Goal: Information Seeking & Learning: Find specific page/section

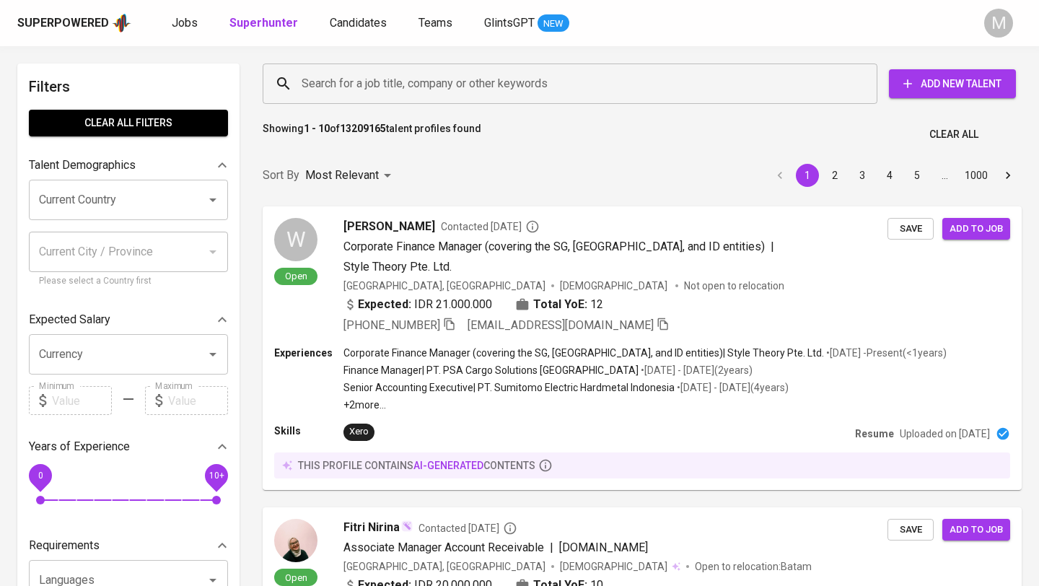
click at [405, 84] on input "Search for a job title, company or other keywords" at bounding box center [573, 83] width 551 height 27
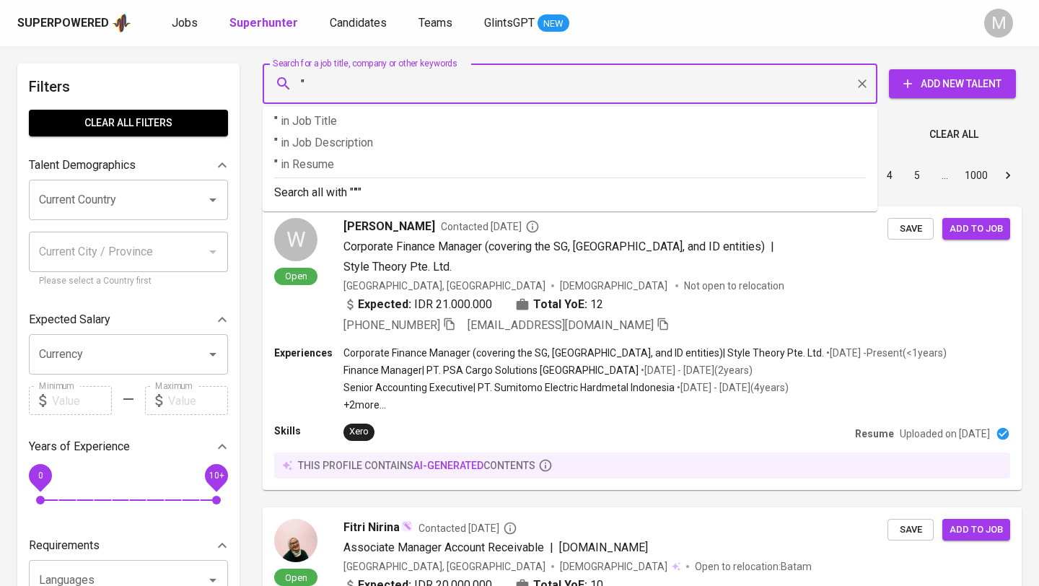
paste input "irene.agatha94@gmail.com"
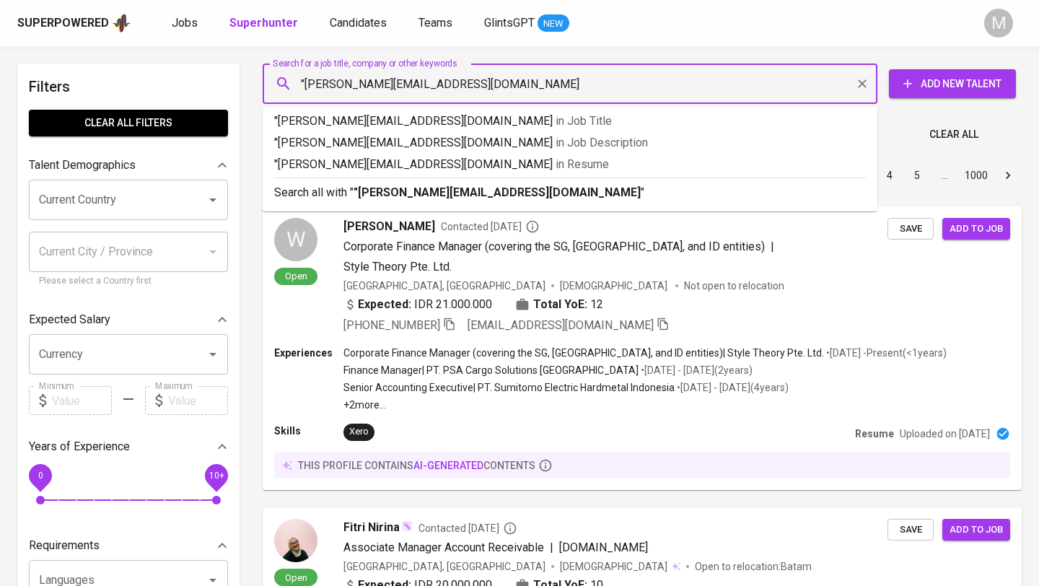
type input ""irene.agatha94@gmail.com""
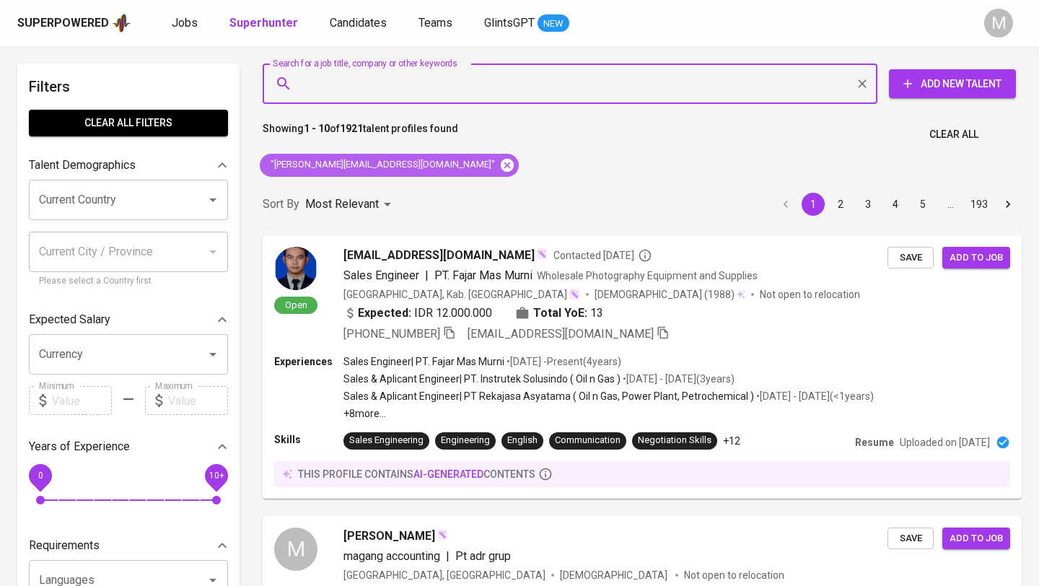
click at [499, 164] on icon at bounding box center [507, 165] width 16 height 16
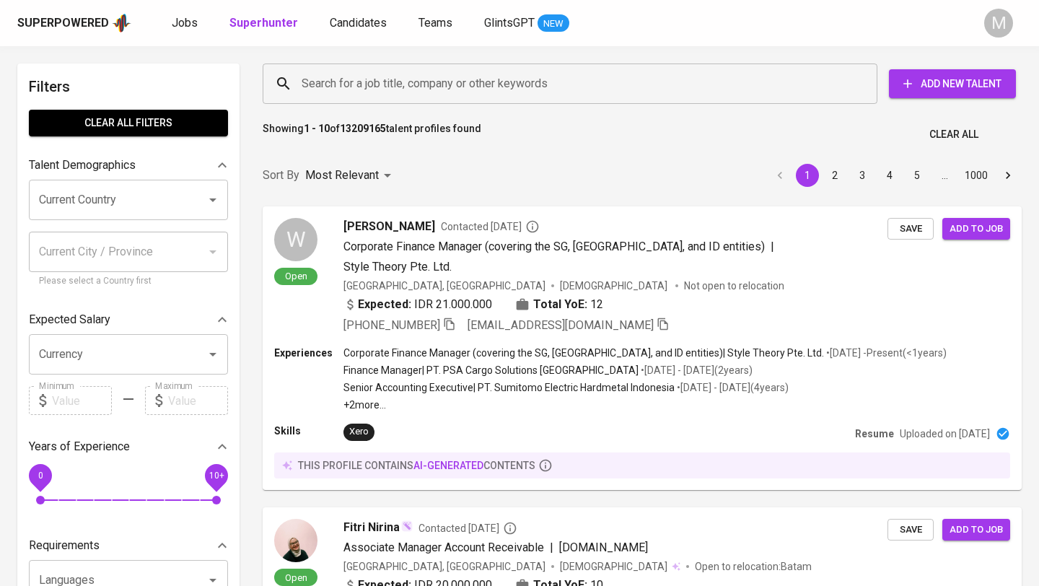
click at [75, 24] on div "Superpowered" at bounding box center [63, 23] width 92 height 17
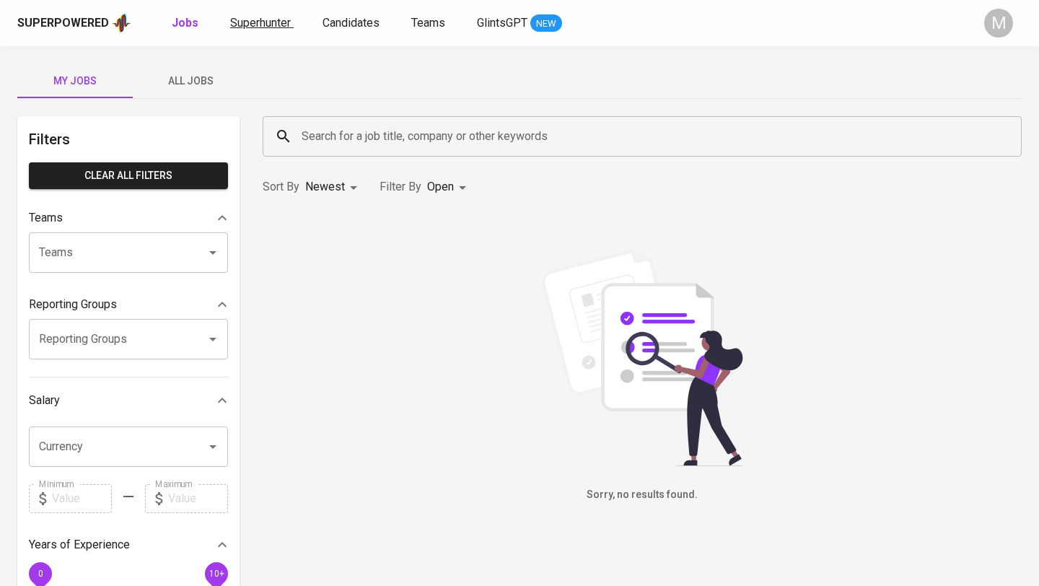
click at [256, 25] on span "Superhunter" at bounding box center [260, 23] width 61 height 14
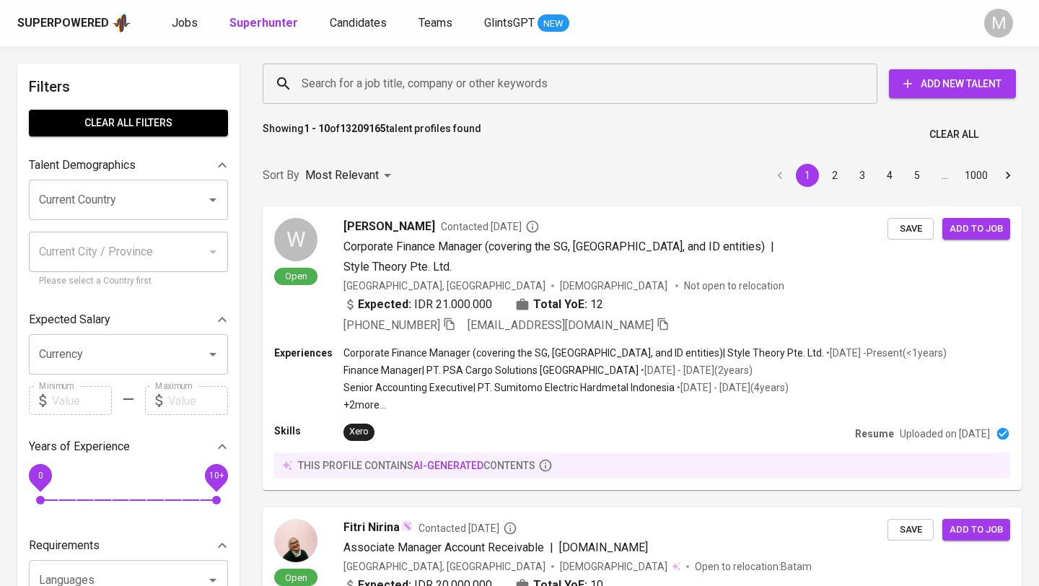
click at [58, 23] on div "Superpowered" at bounding box center [63, 23] width 92 height 17
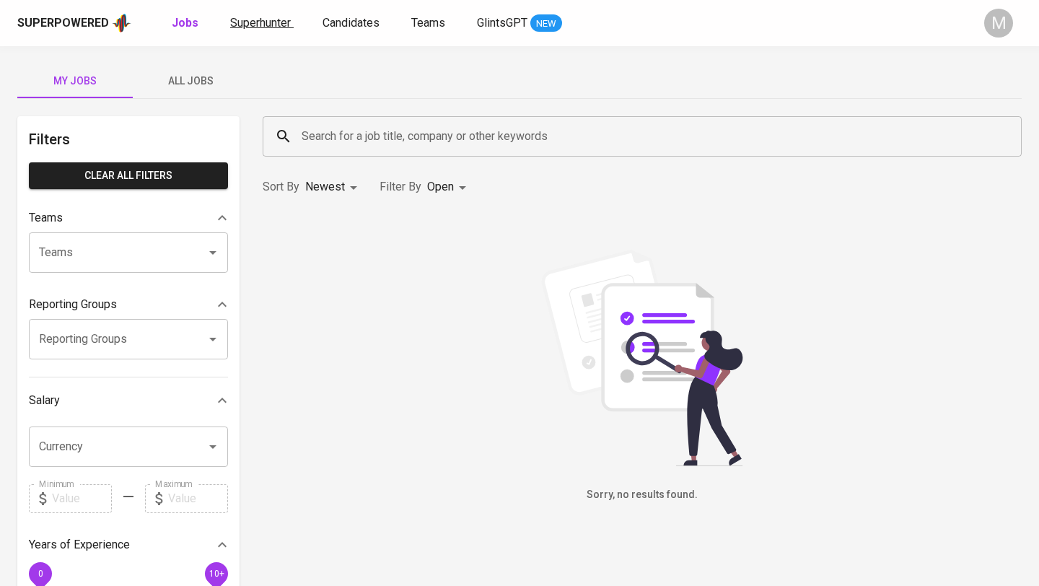
click at [273, 28] on span "Superhunter" at bounding box center [260, 23] width 61 height 14
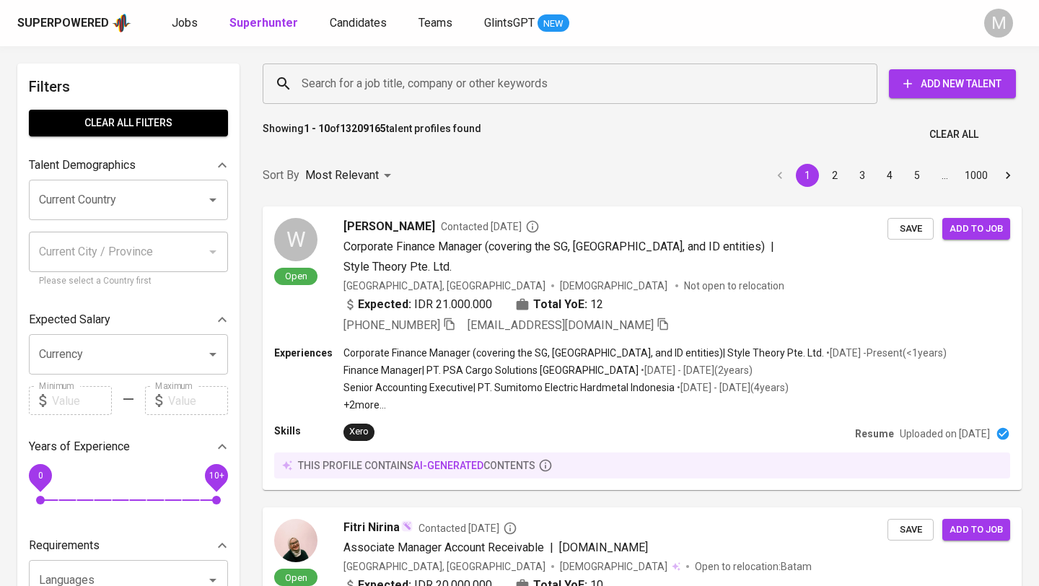
click at [376, 79] on input "Search for a job title, company or other keywords" at bounding box center [573, 83] width 551 height 27
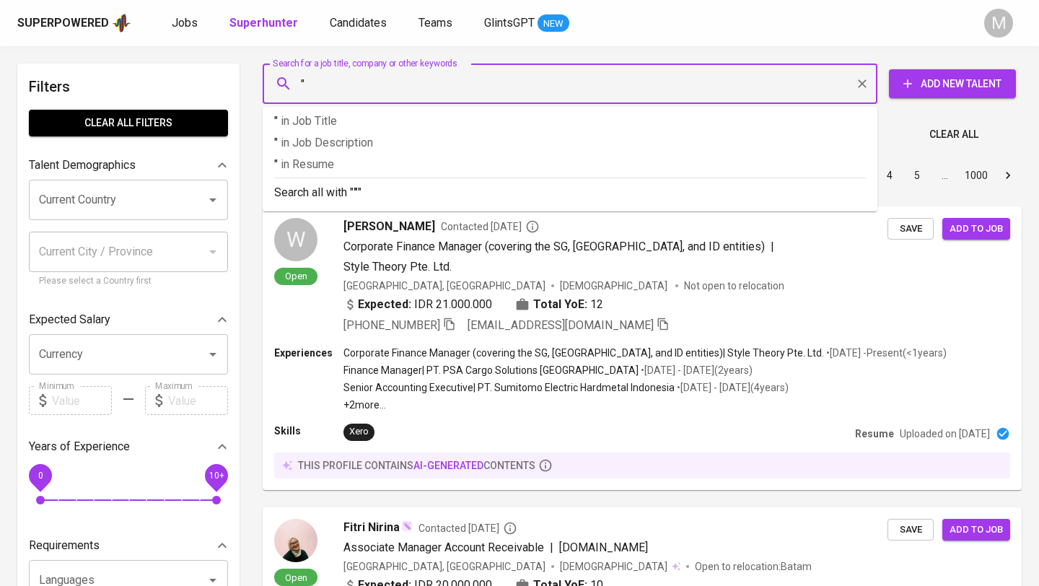
paste input "irene.agatha94@gmail.com"
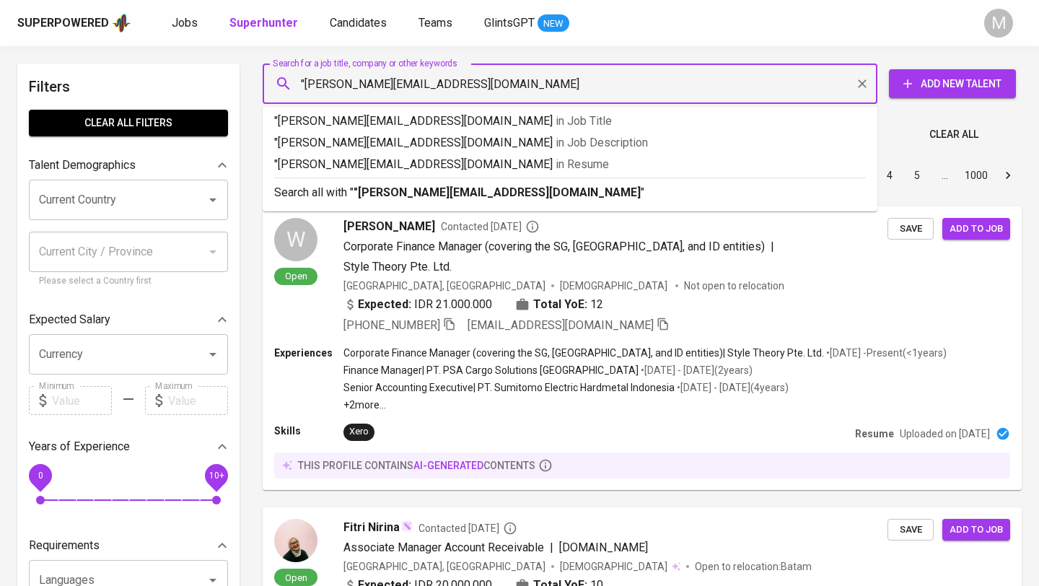
type input ""irene.agatha94@gmail.com""
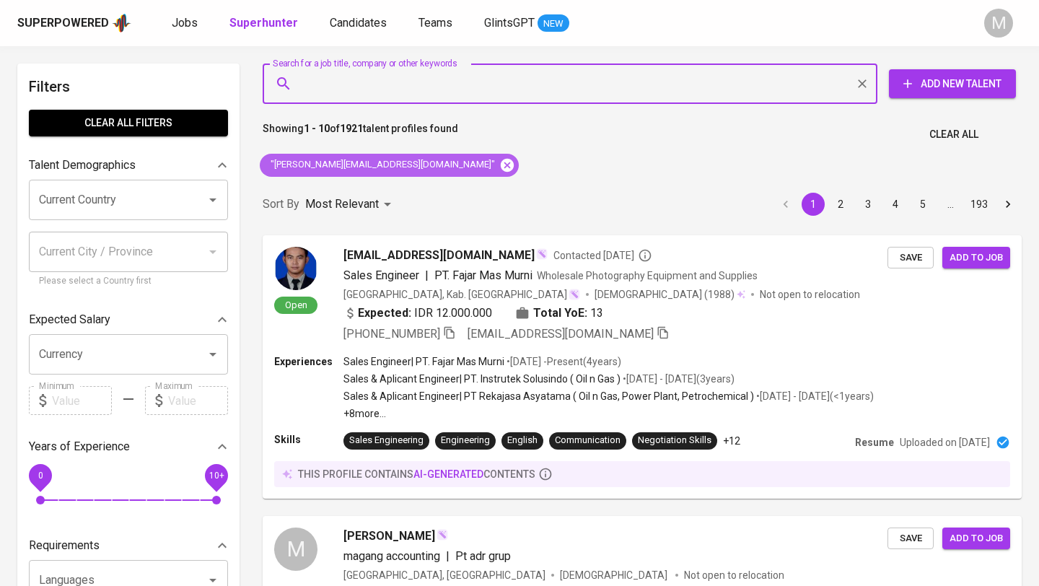
click at [501, 164] on icon at bounding box center [507, 164] width 13 height 13
click at [53, 17] on div "Superpowered" at bounding box center [63, 23] width 92 height 17
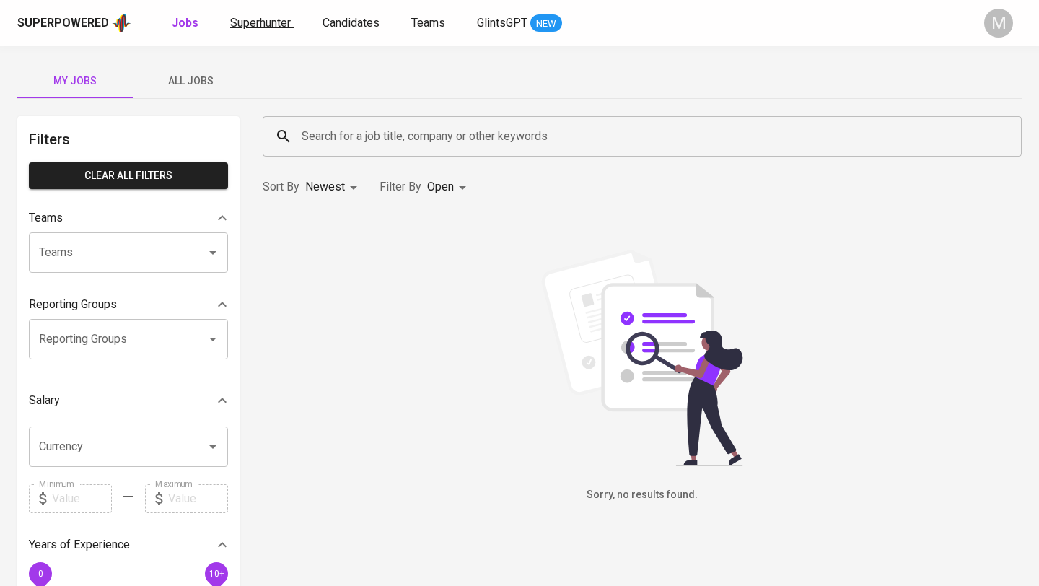
click at [260, 30] on link "Superhunter" at bounding box center [261, 23] width 63 height 18
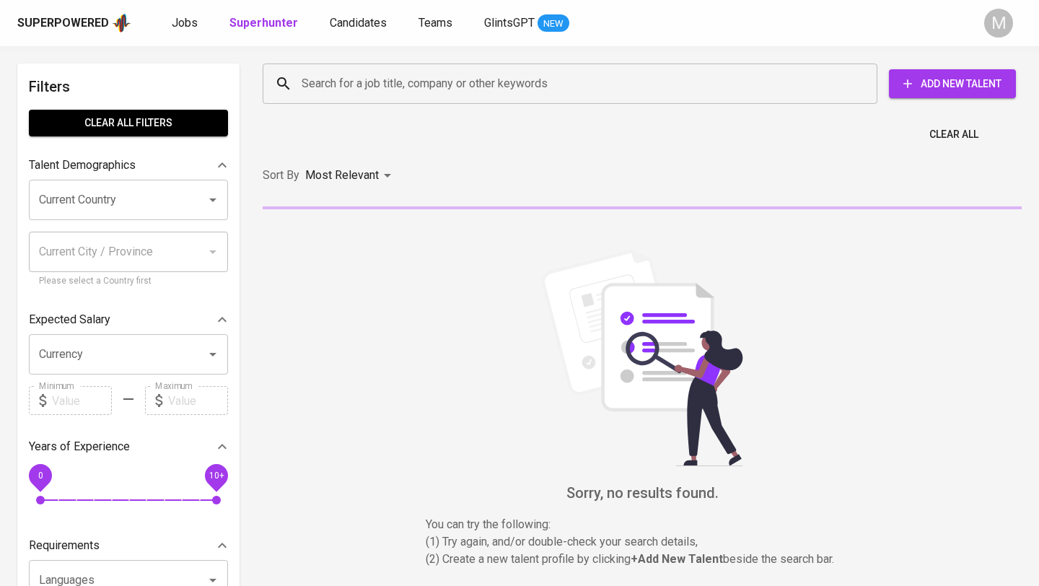
click at [371, 84] on input "Search for a job title, company or other keywords" at bounding box center [573, 83] width 551 height 27
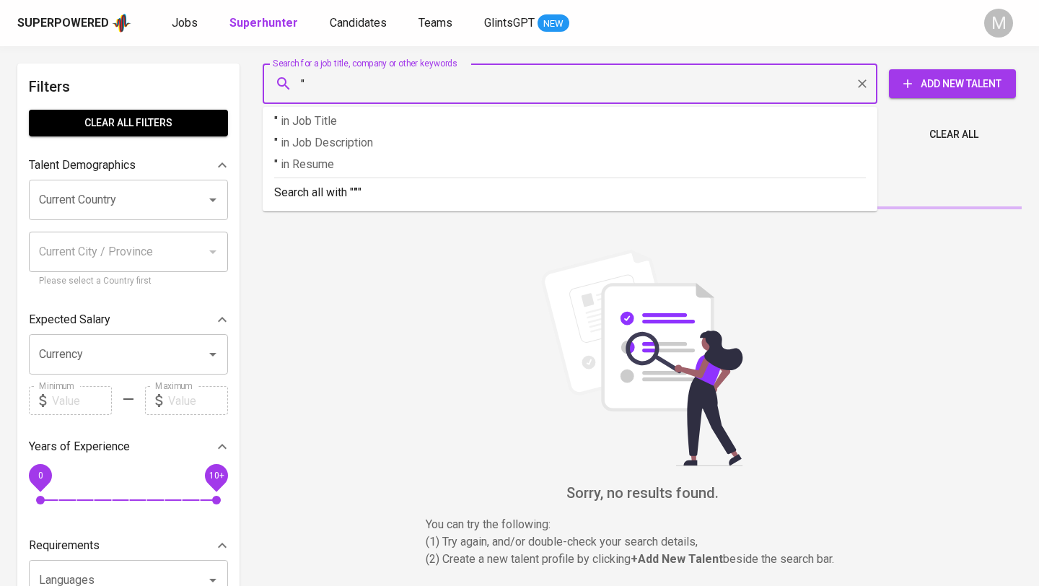
paste input "donawidjaja@gmail.com"
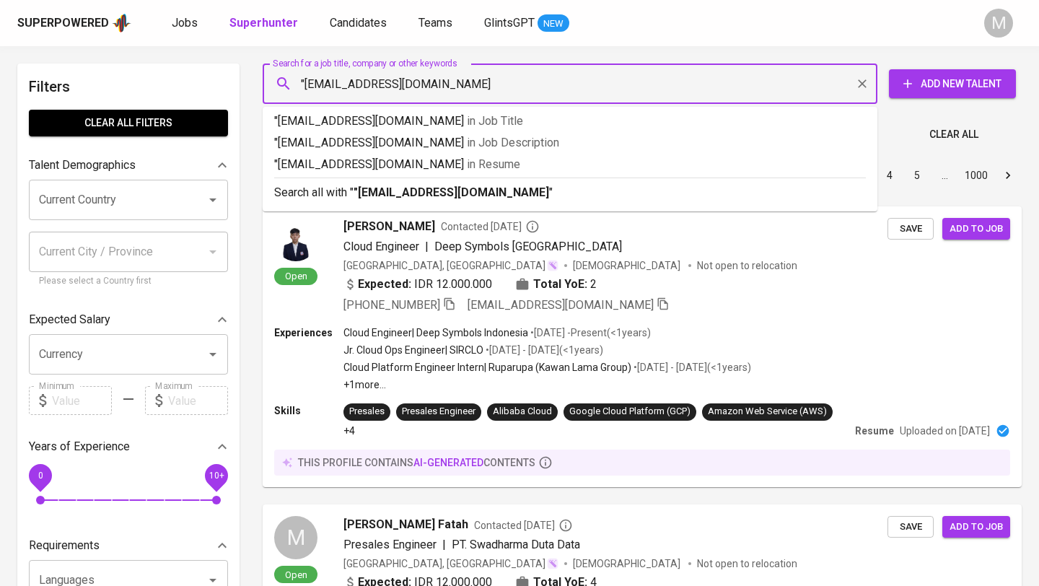
type input ""donawidjaja@gmail.com""
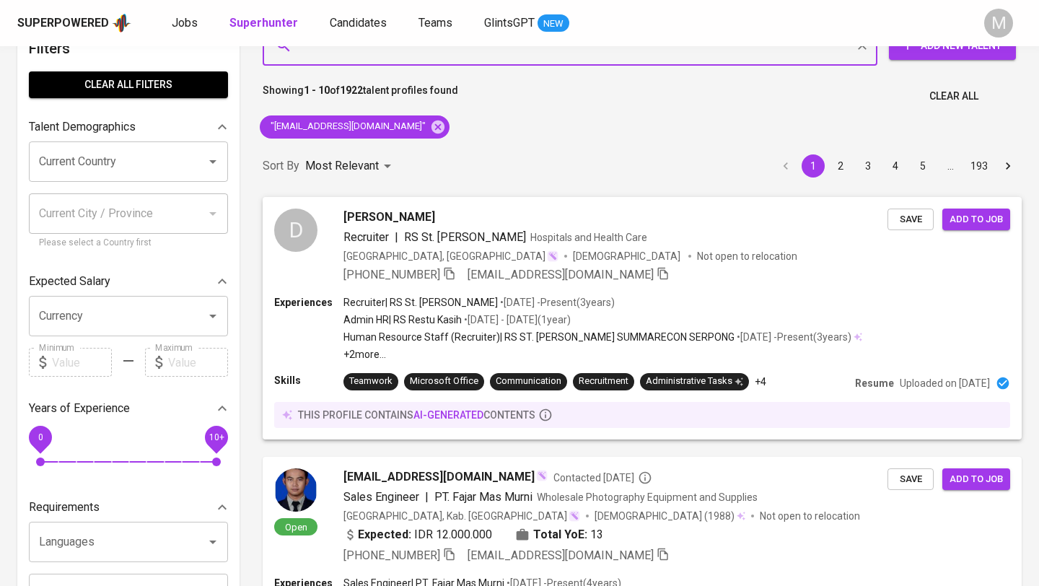
scroll to position [72, 0]
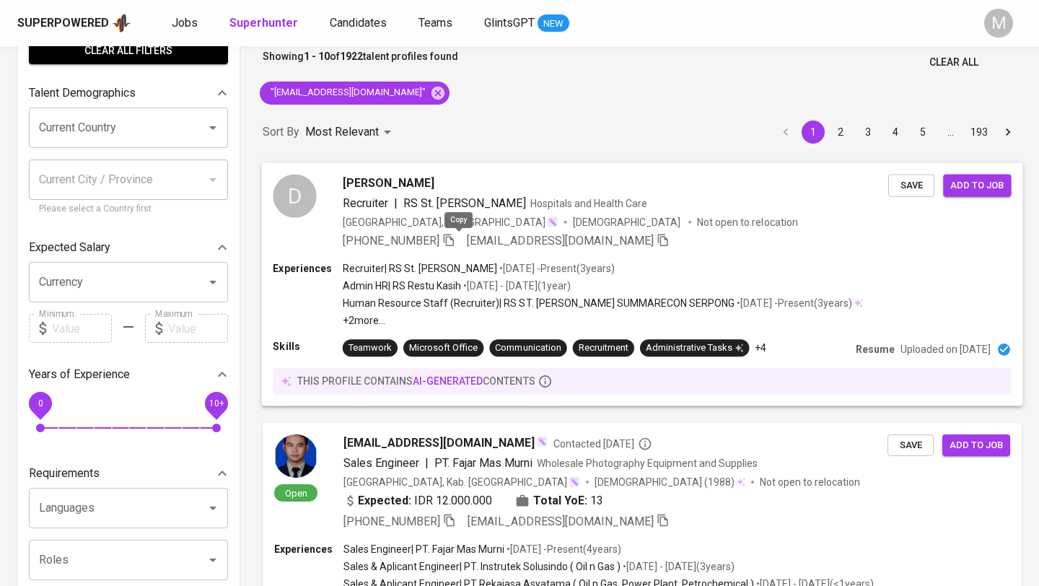
click at [455, 245] on icon "button" at bounding box center [448, 239] width 13 height 13
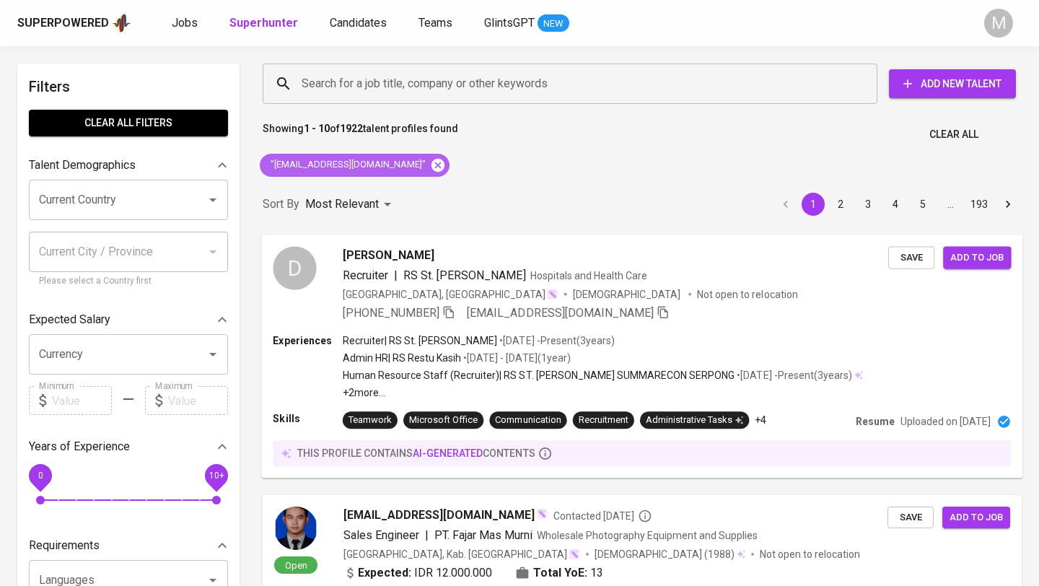
click at [431, 167] on icon at bounding box center [437, 164] width 13 height 13
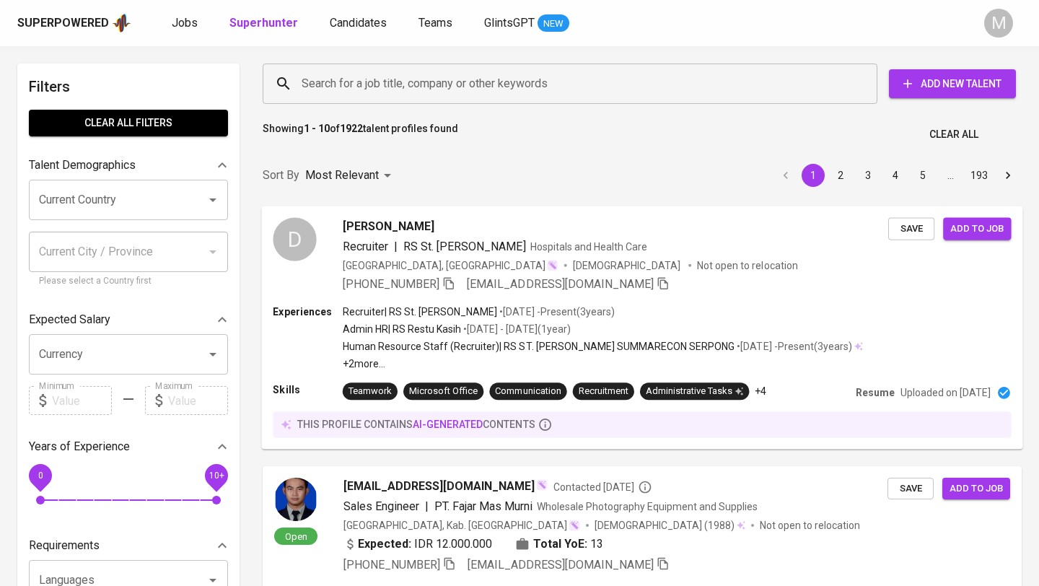
click at [69, 19] on div "Superpowered" at bounding box center [63, 23] width 92 height 17
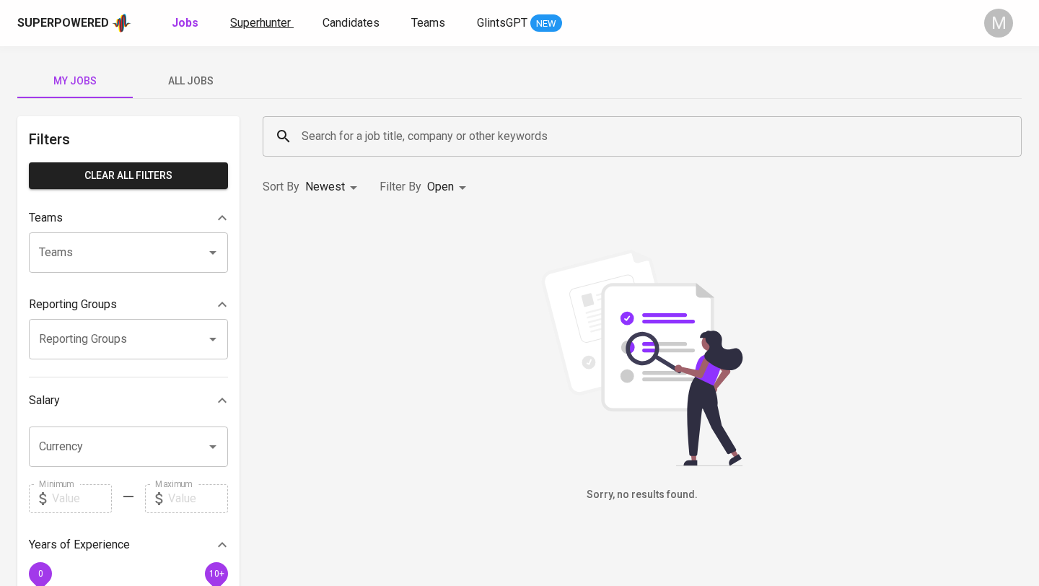
click at [270, 22] on span "Superhunter" at bounding box center [260, 23] width 61 height 14
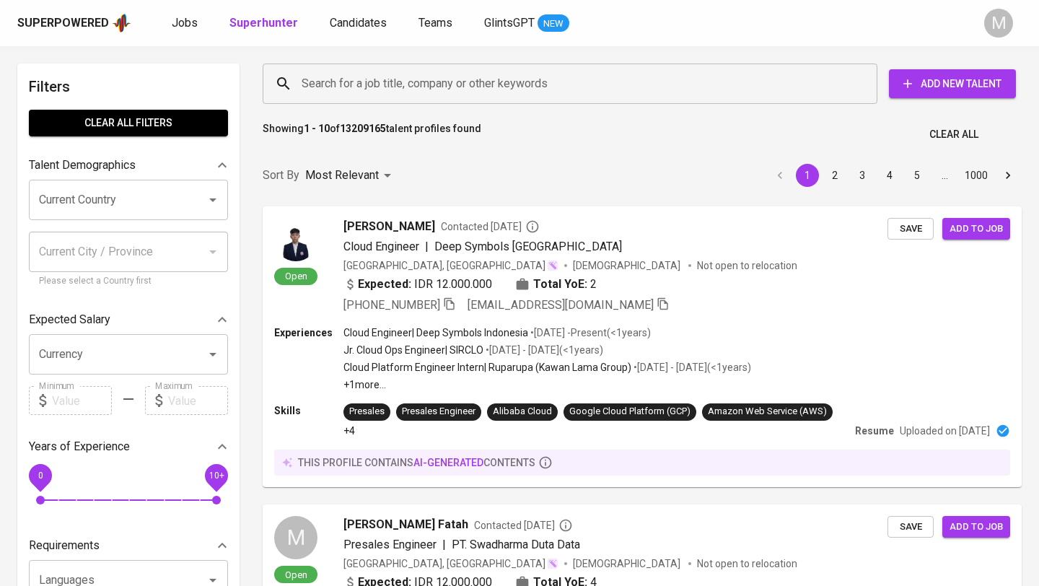
click at [361, 88] on input "Search for a job title, company or other keywords" at bounding box center [573, 83] width 551 height 27
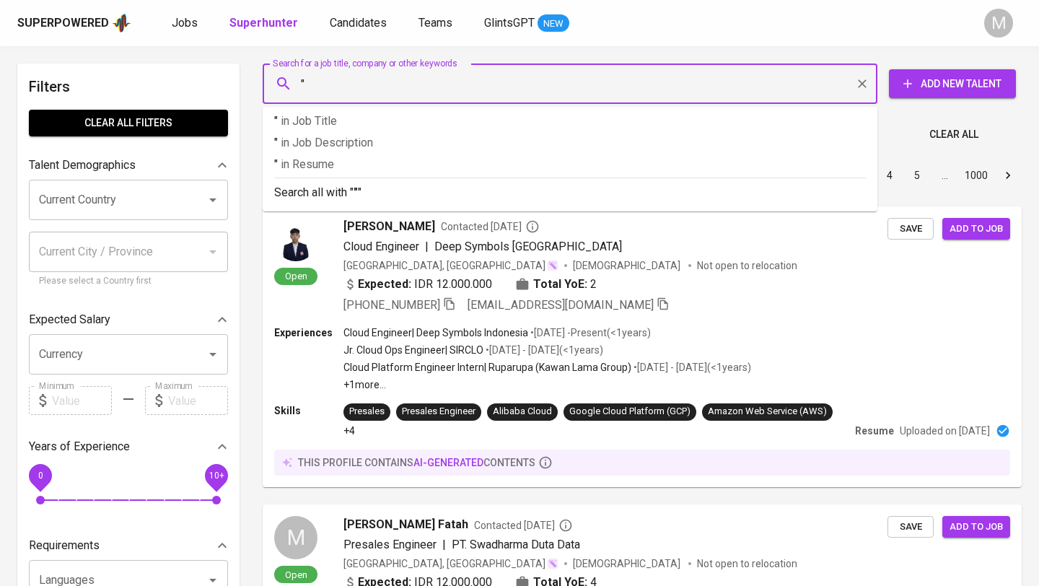
paste input "firdausyafara@gmail.com"
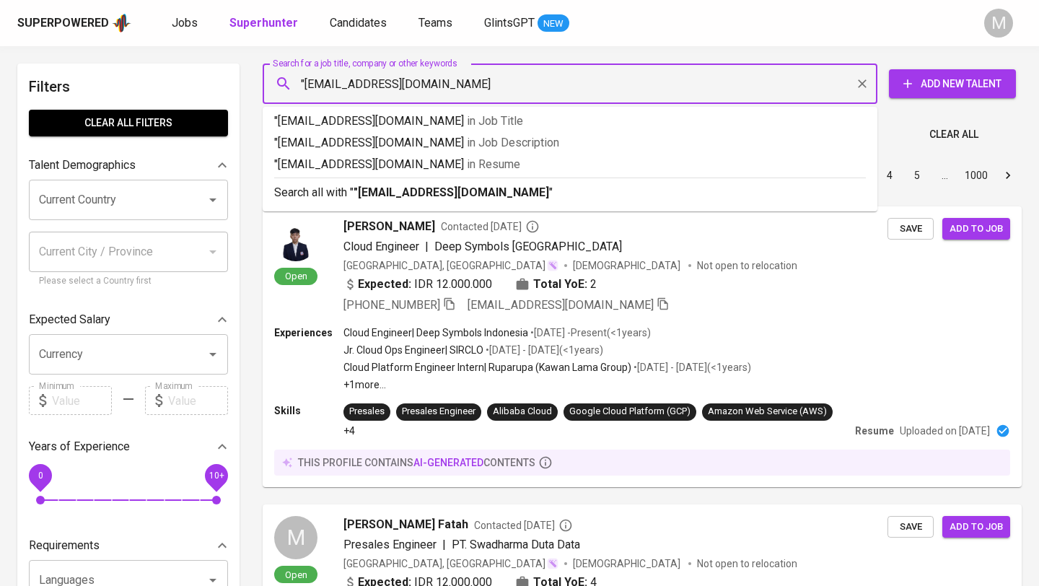
type input ""firdausyafara@gmail.com""
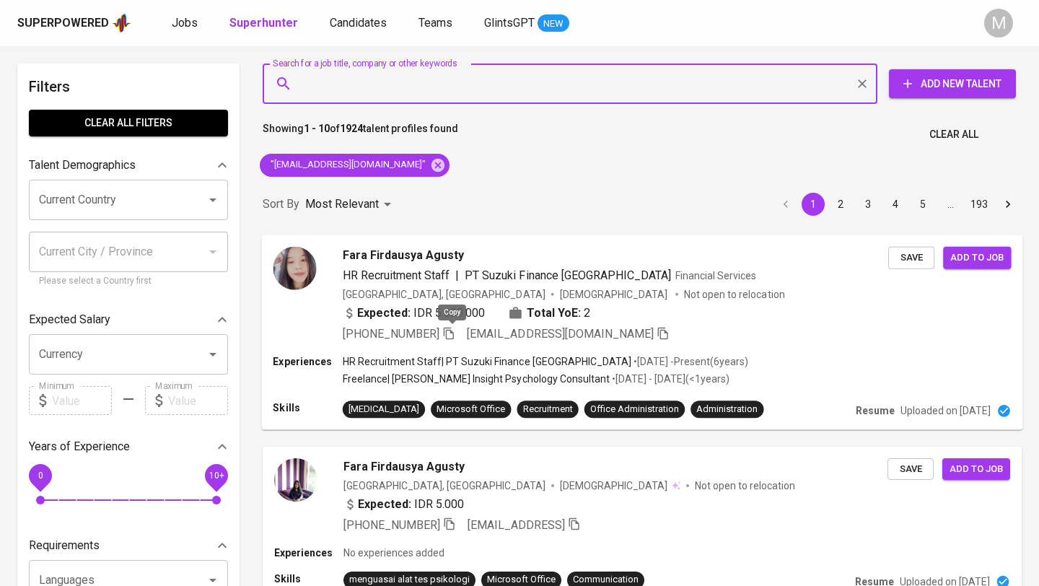
click at [454, 334] on icon "button" at bounding box center [448, 332] width 13 height 13
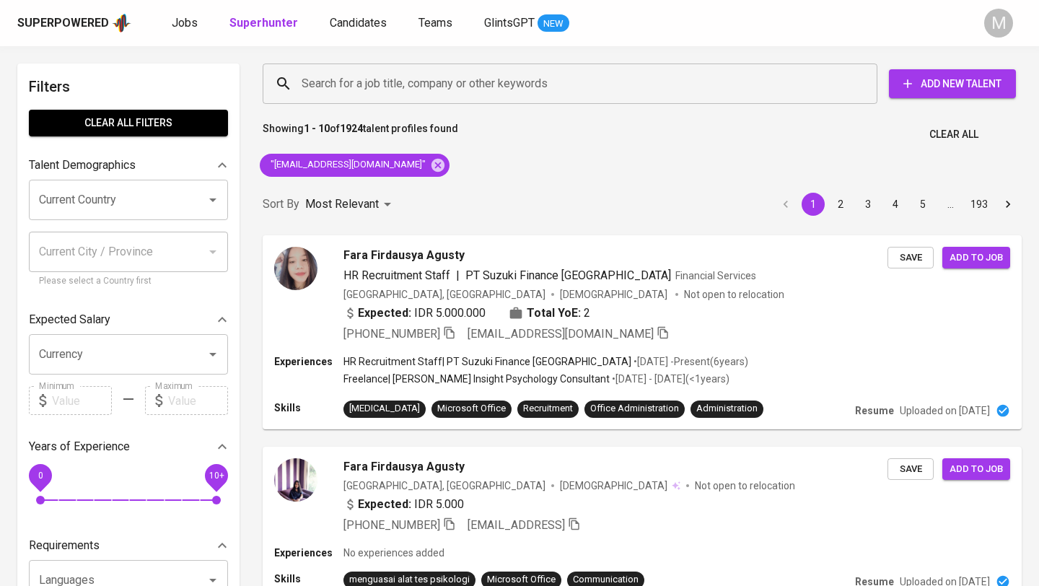
click at [75, 16] on div "Superpowered" at bounding box center [63, 23] width 92 height 17
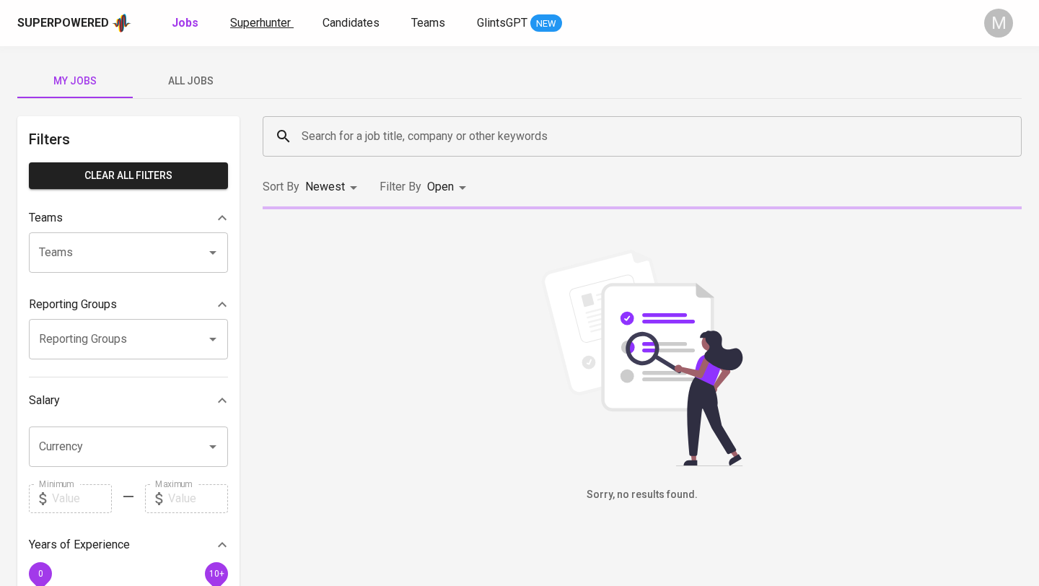
click at [250, 26] on span "Superhunter" at bounding box center [260, 23] width 61 height 14
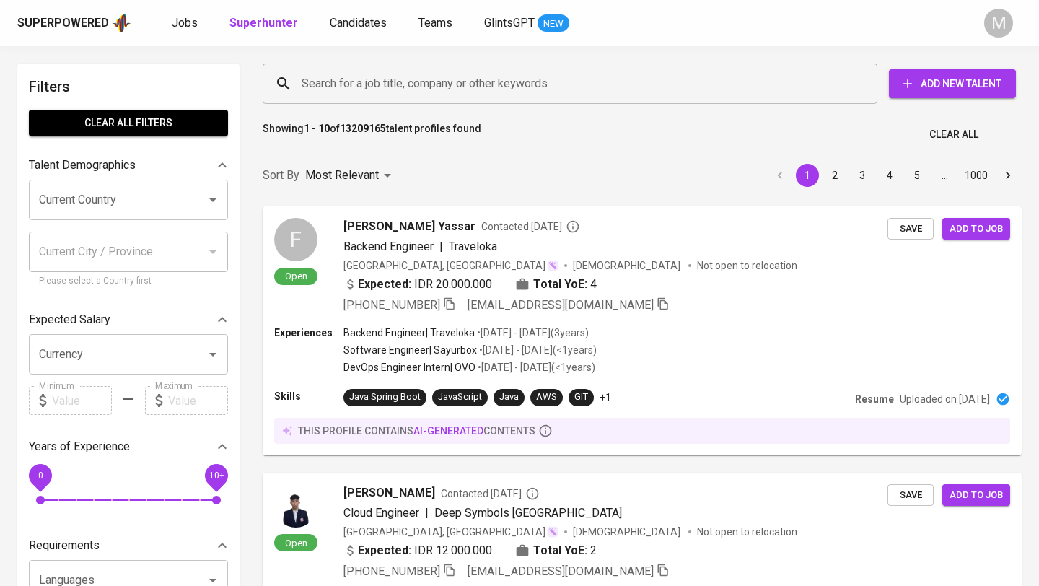
click at [375, 79] on input "Search for a job title, company or other keywords" at bounding box center [573, 83] width 551 height 27
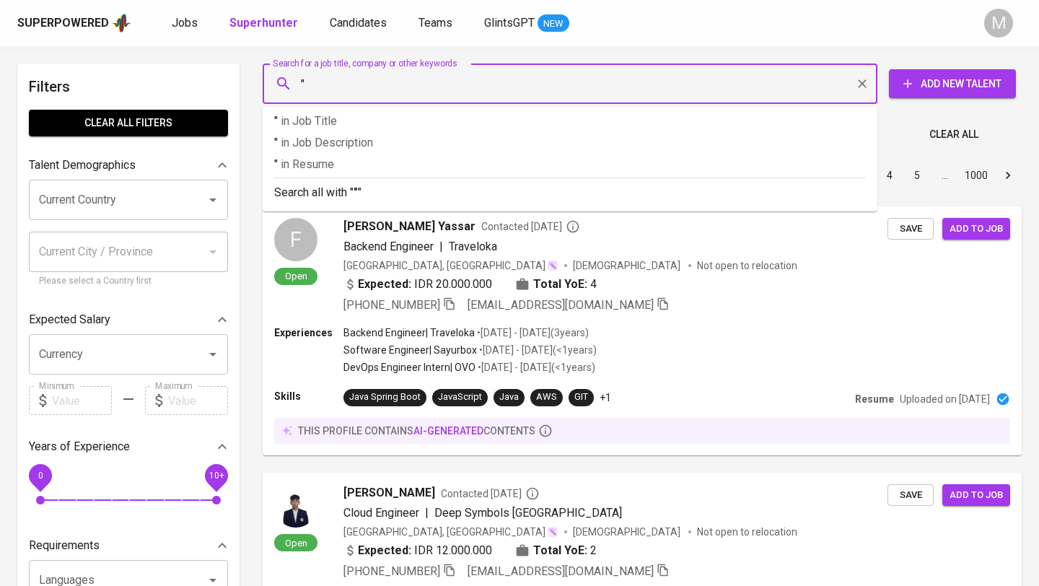
paste input "Debora Chrystina"
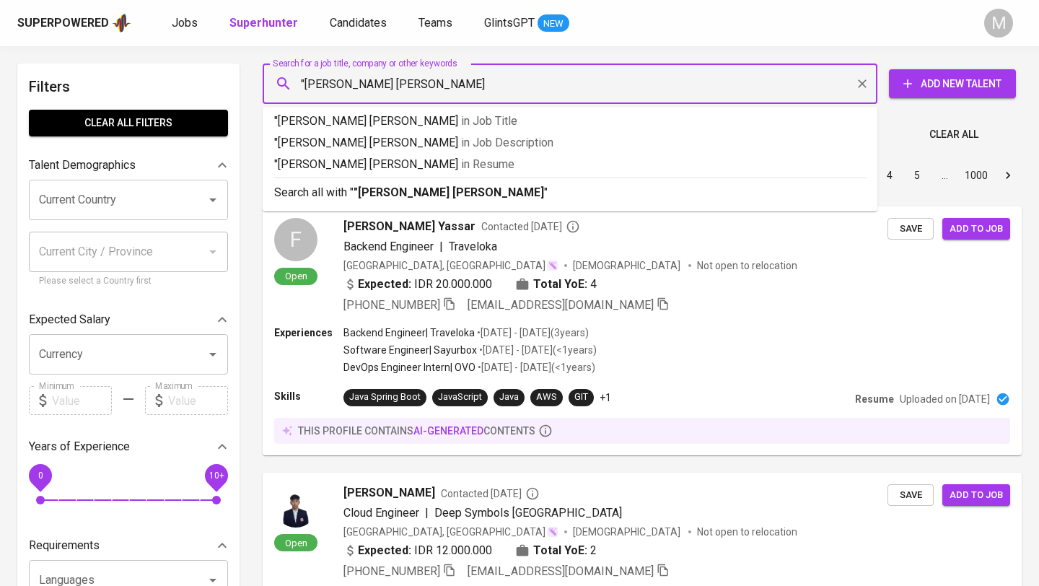
type input ""Debora Chrystina""
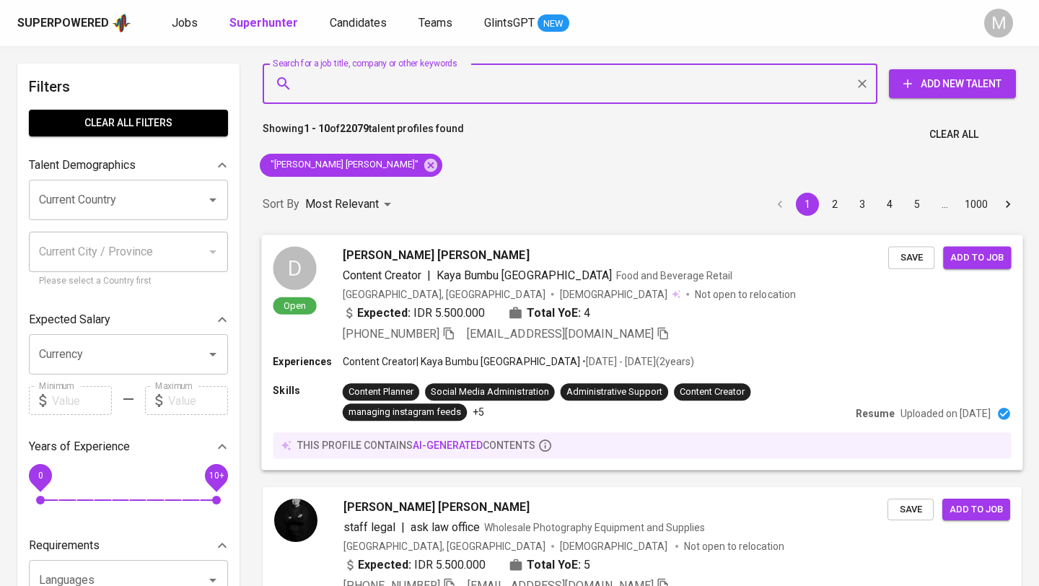
click at [737, 309] on div "Expected: IDR 5.500.000 Total YoE: 4" at bounding box center [615, 314] width 545 height 21
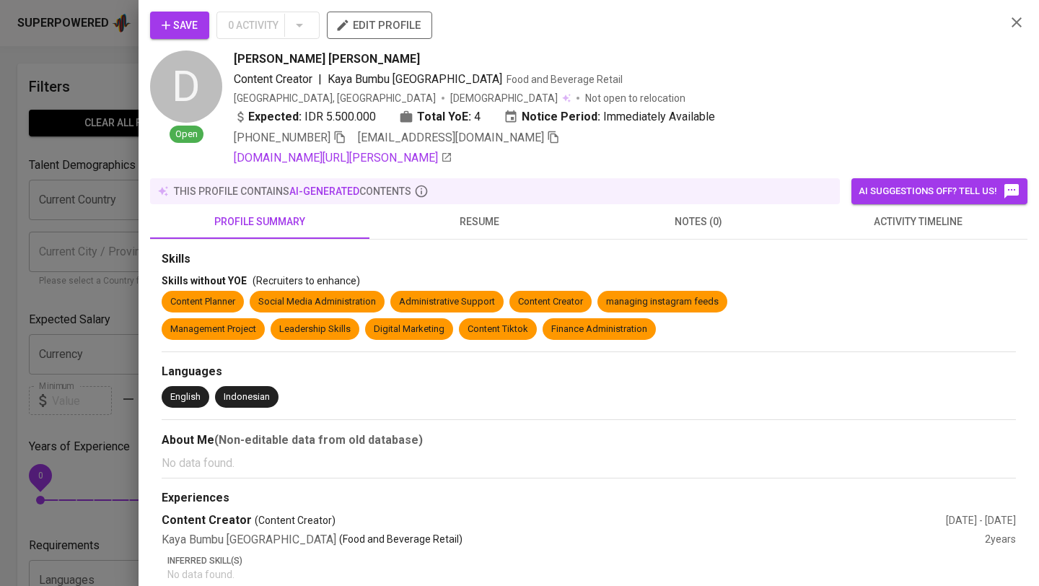
click at [477, 216] on span "resume" at bounding box center [479, 222] width 202 height 18
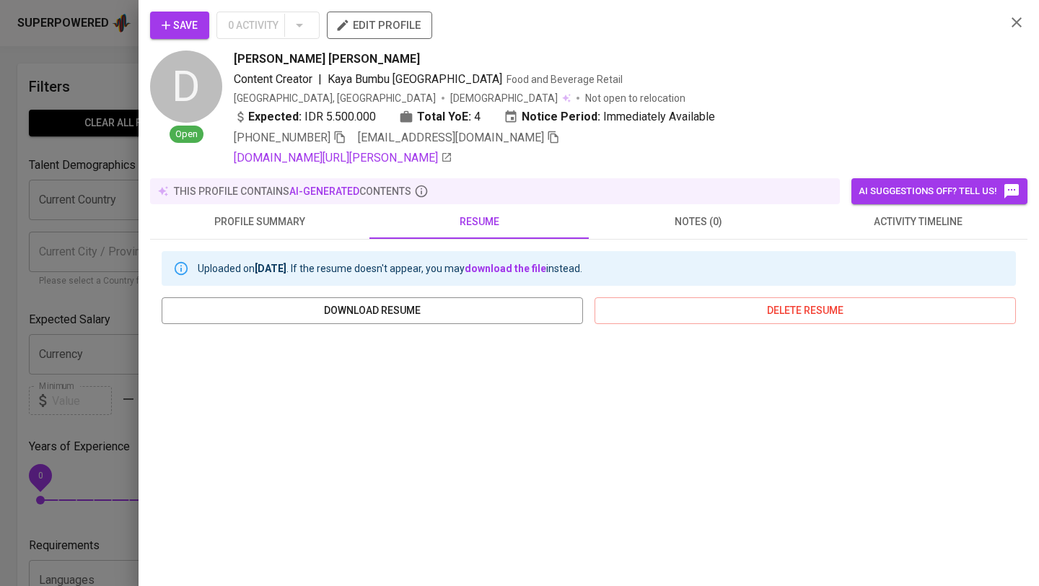
click at [1026, 19] on button "button" at bounding box center [1016, 23] width 22 height 22
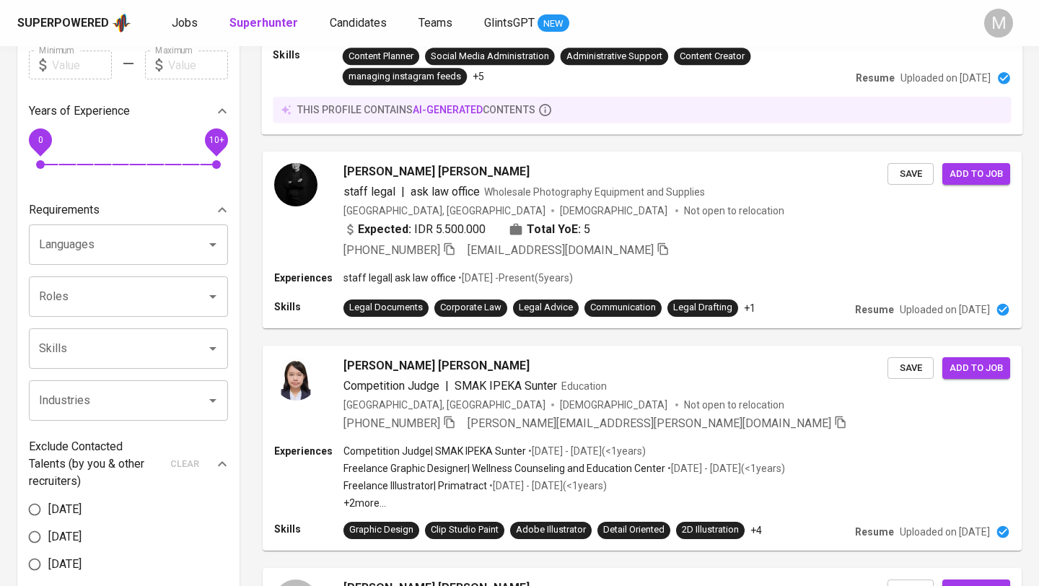
scroll to position [322, 0]
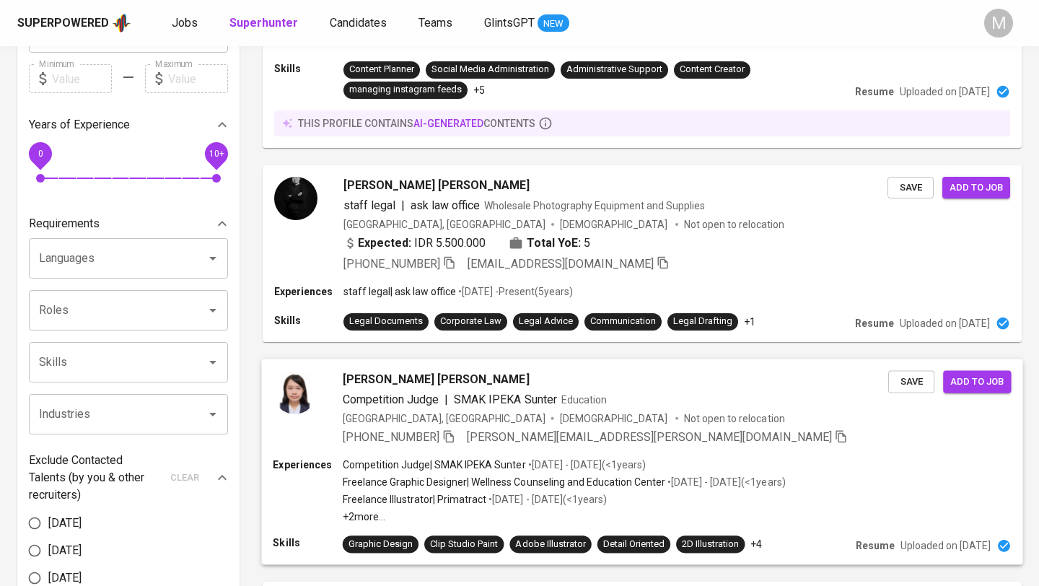
click at [751, 434] on div "+62 857-7737-2387 debi.christina@gmail.com" at bounding box center [615, 436] width 545 height 17
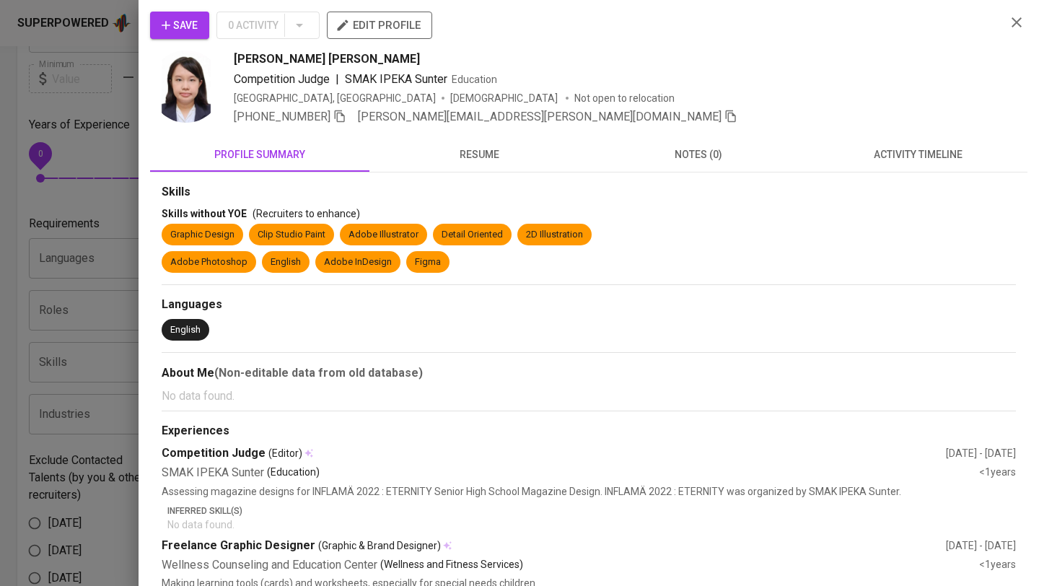
click at [493, 166] on button "resume" at bounding box center [478, 154] width 219 height 35
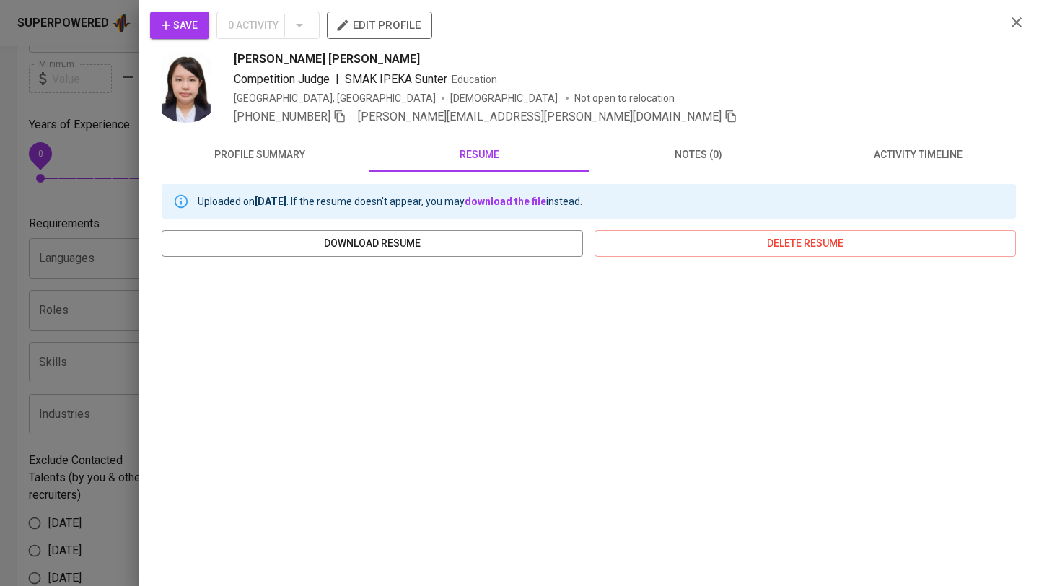
click at [1015, 26] on icon "button" at bounding box center [1015, 22] width 17 height 17
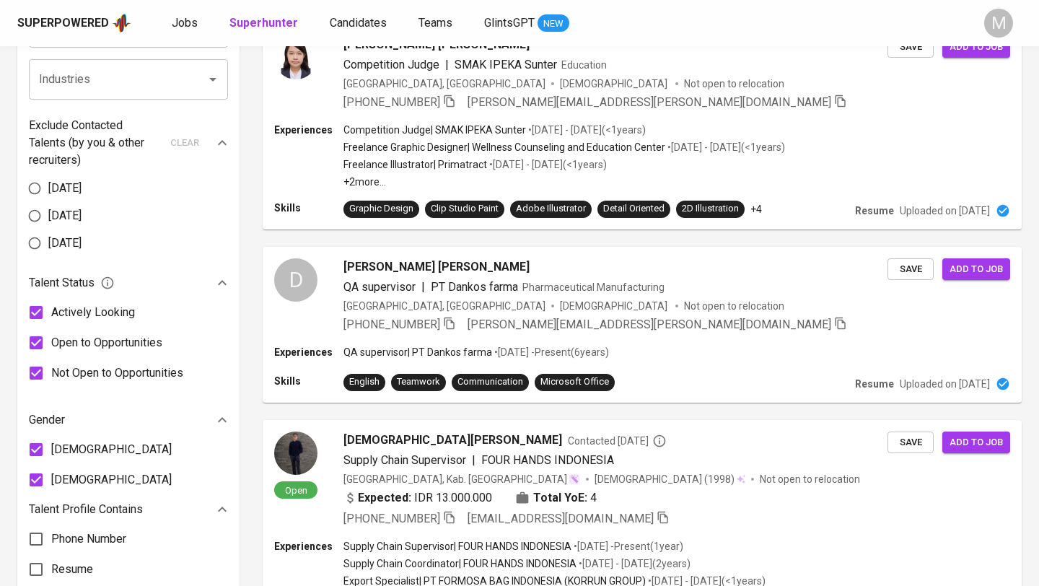
scroll to position [0, 0]
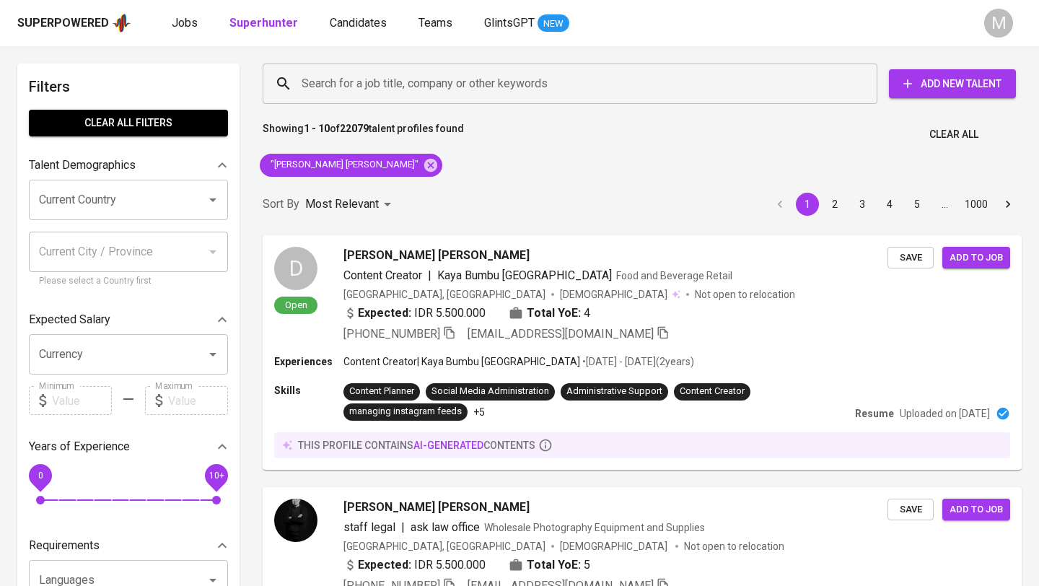
click at [79, 22] on div "Superpowered" at bounding box center [63, 23] width 92 height 17
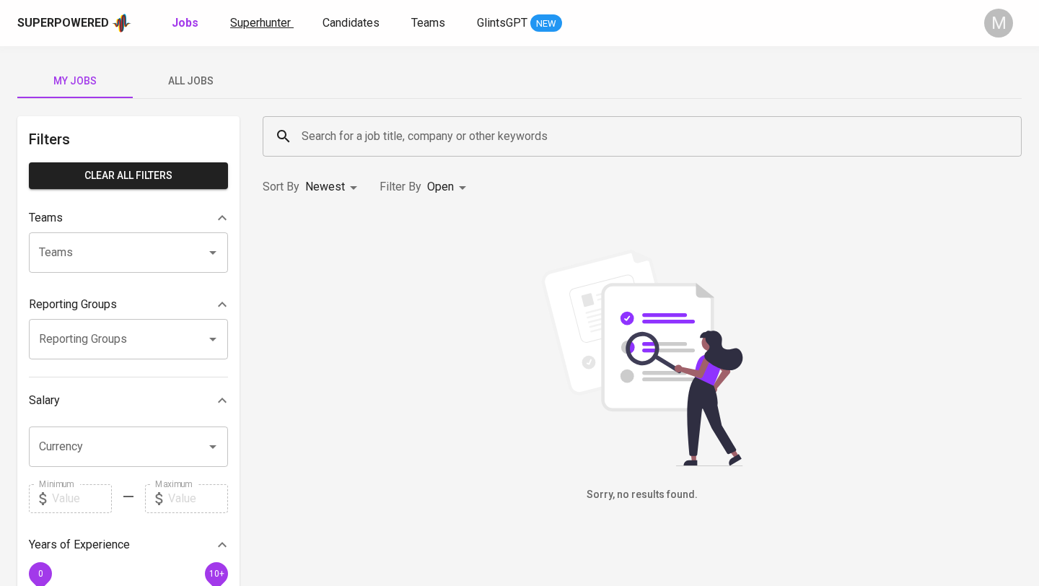
click at [265, 28] on span "Superhunter" at bounding box center [260, 23] width 61 height 14
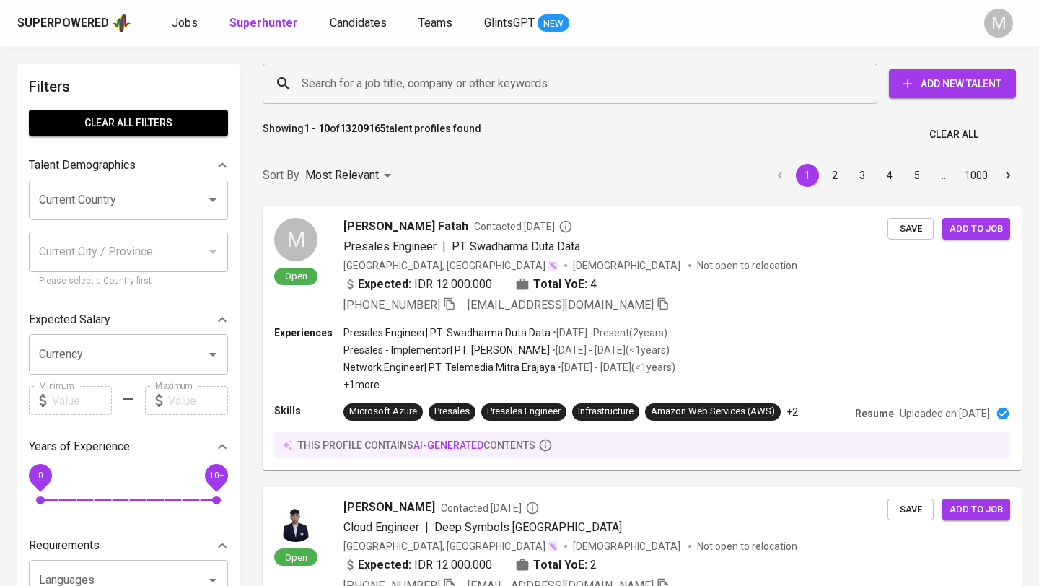
click at [361, 84] on input "Search for a job title, company or other keywords" at bounding box center [573, 83] width 551 height 27
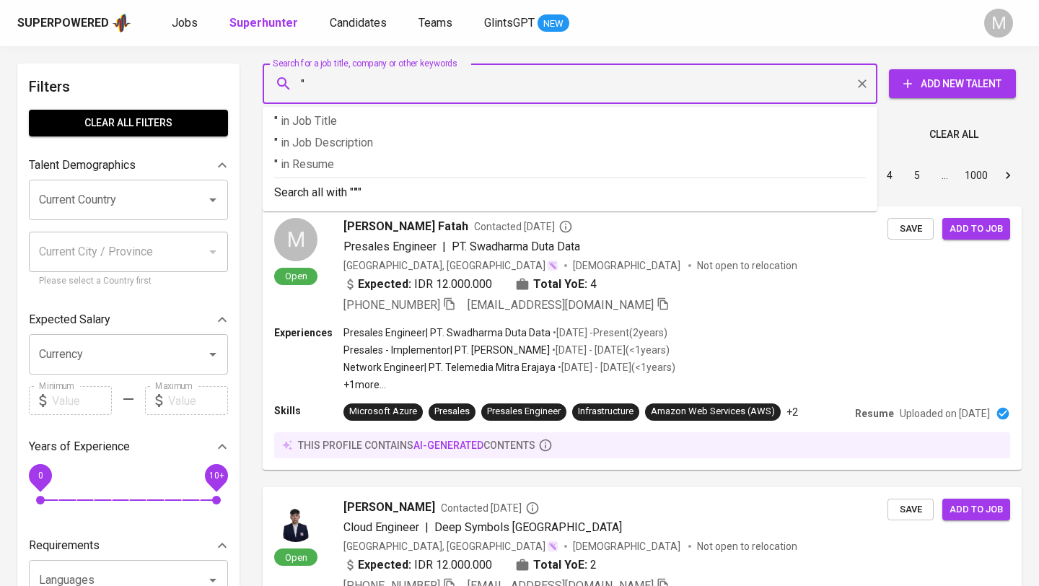
paste input "Friska Citra"
type input ""Friska Citra""
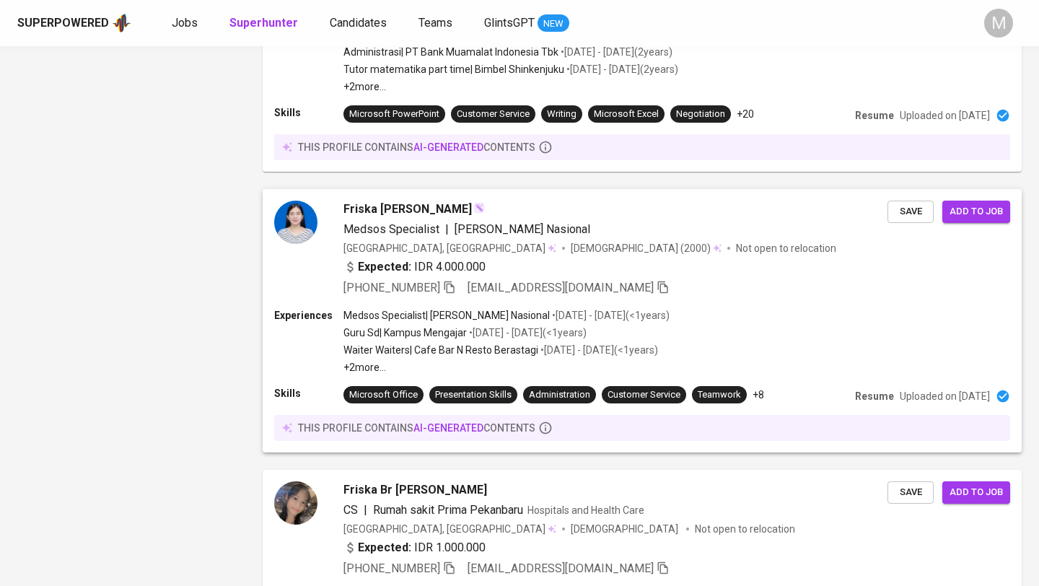
scroll to position [2362, 0]
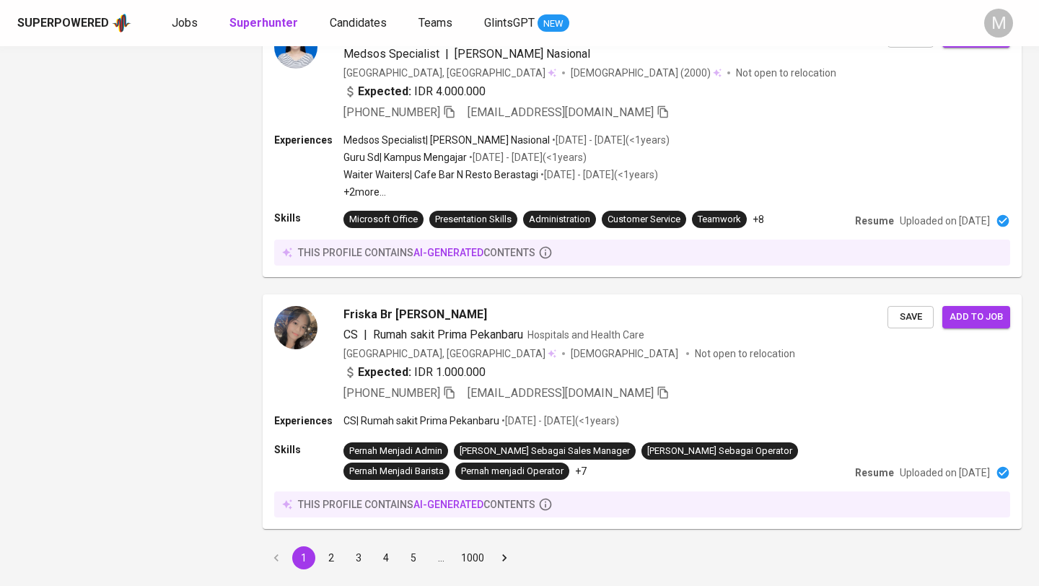
click at [333, 546] on button "2" at bounding box center [330, 557] width 23 height 23
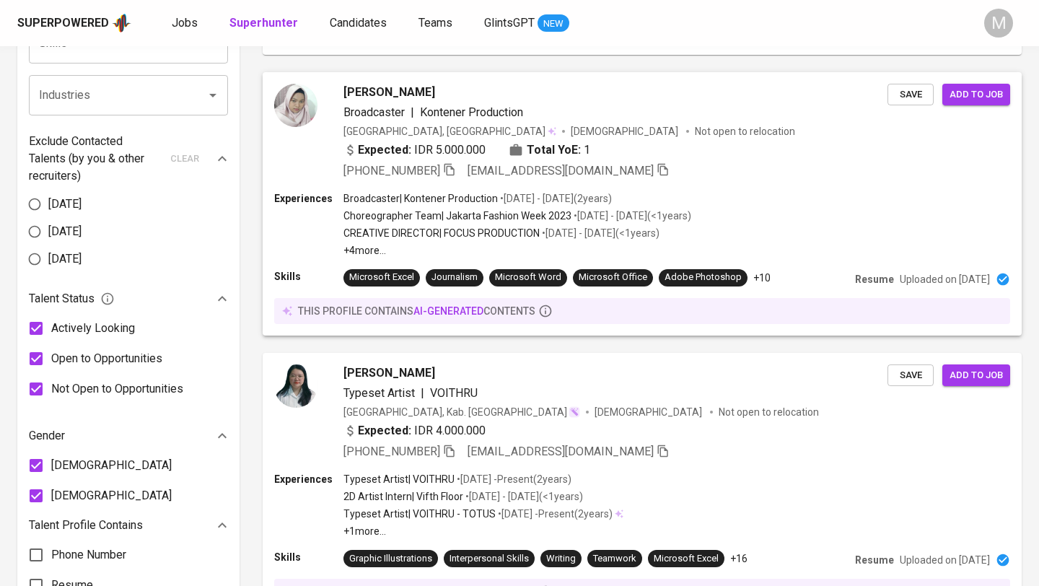
scroll to position [593, 0]
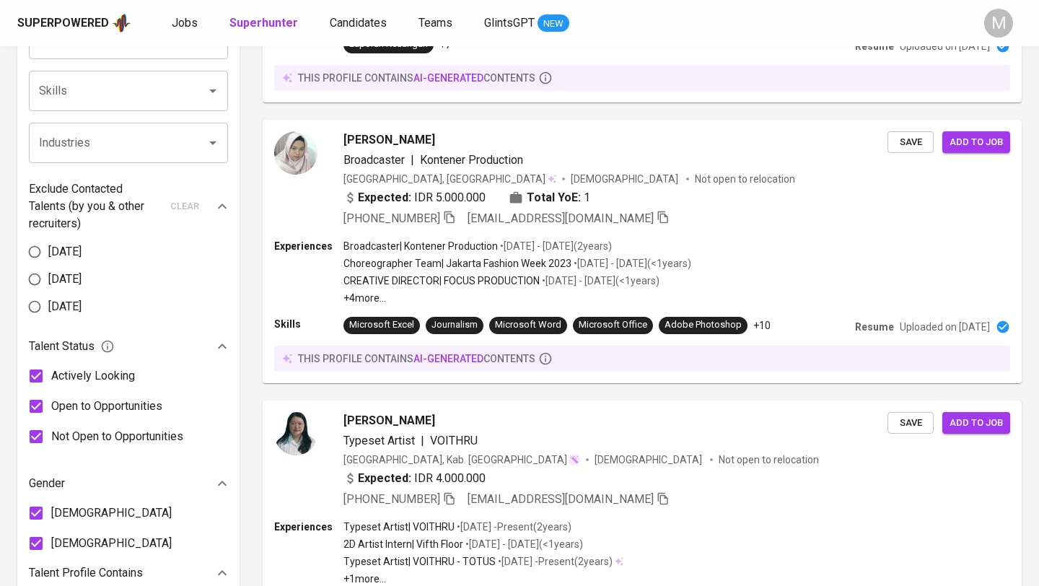
click at [73, 18] on div "Superpowered" at bounding box center [63, 23] width 92 height 17
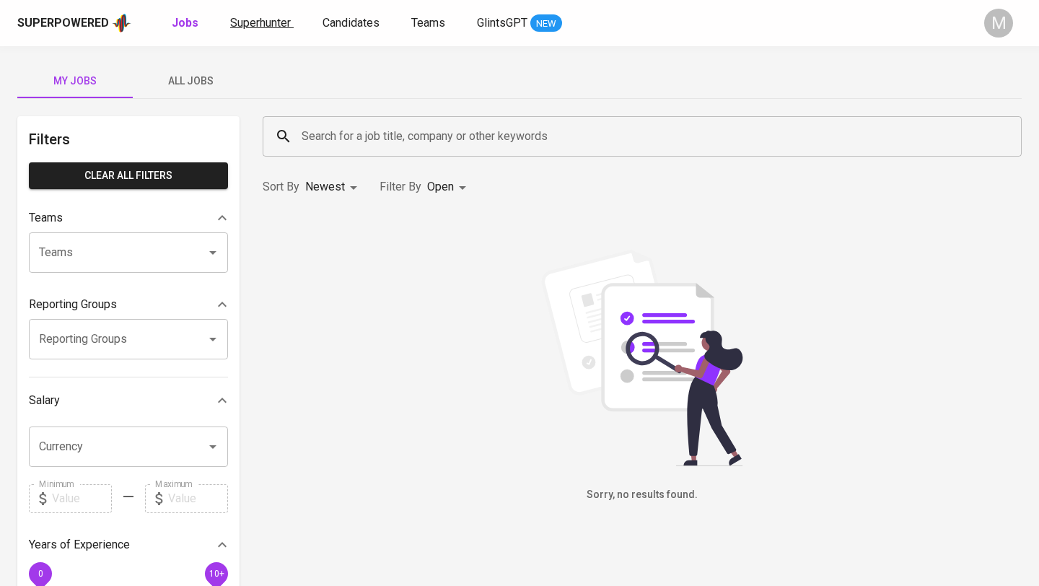
click at [268, 22] on span "Superhunter" at bounding box center [260, 23] width 61 height 14
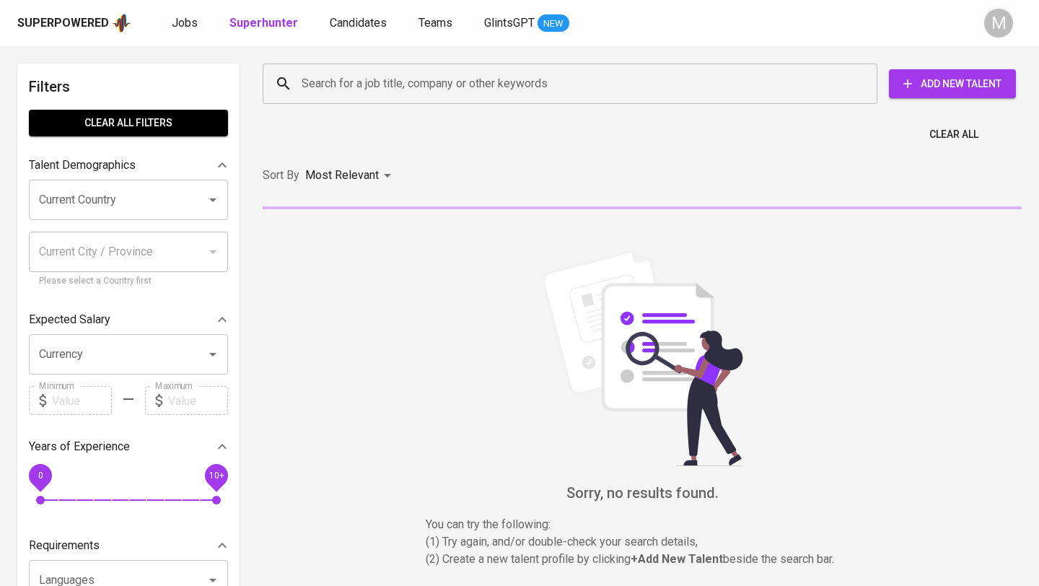
click at [400, 85] on input "Search for a job title, company or other keywords" at bounding box center [573, 83] width 551 height 27
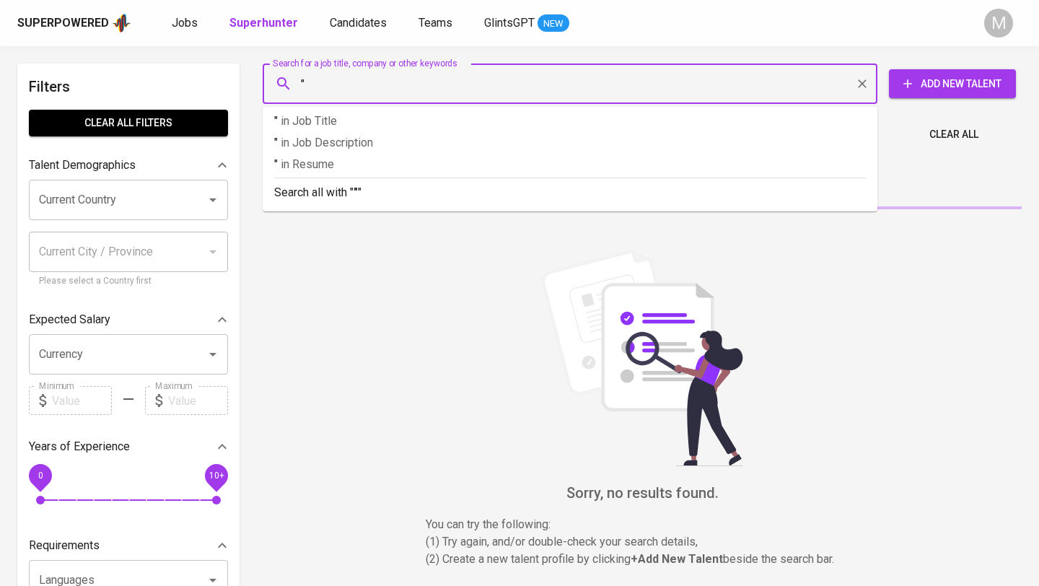
paste input "[EMAIL_ADDRESS][DOMAIN_NAME]"
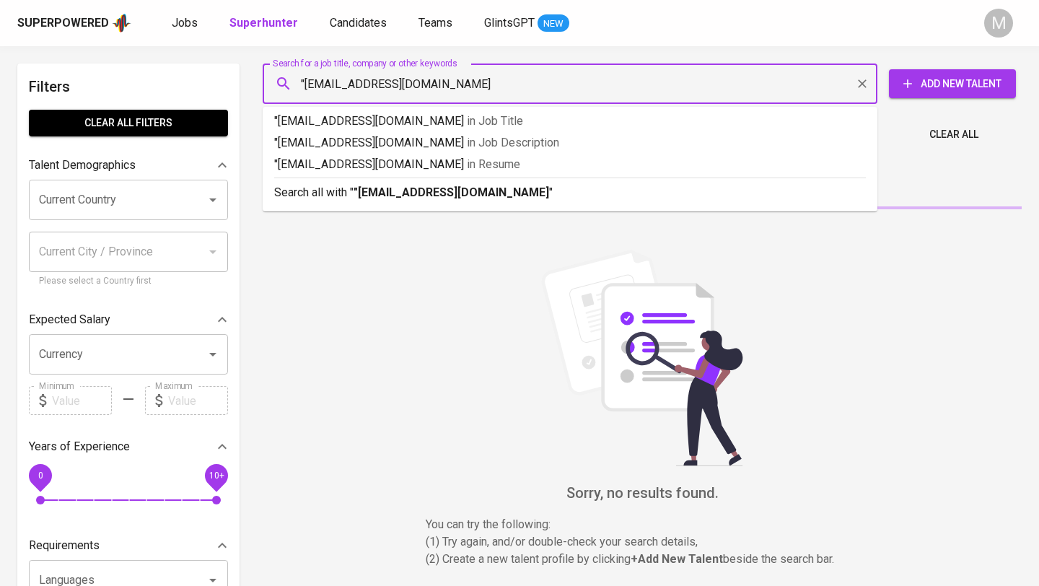
type input ""[EMAIL_ADDRESS][DOMAIN_NAME]""
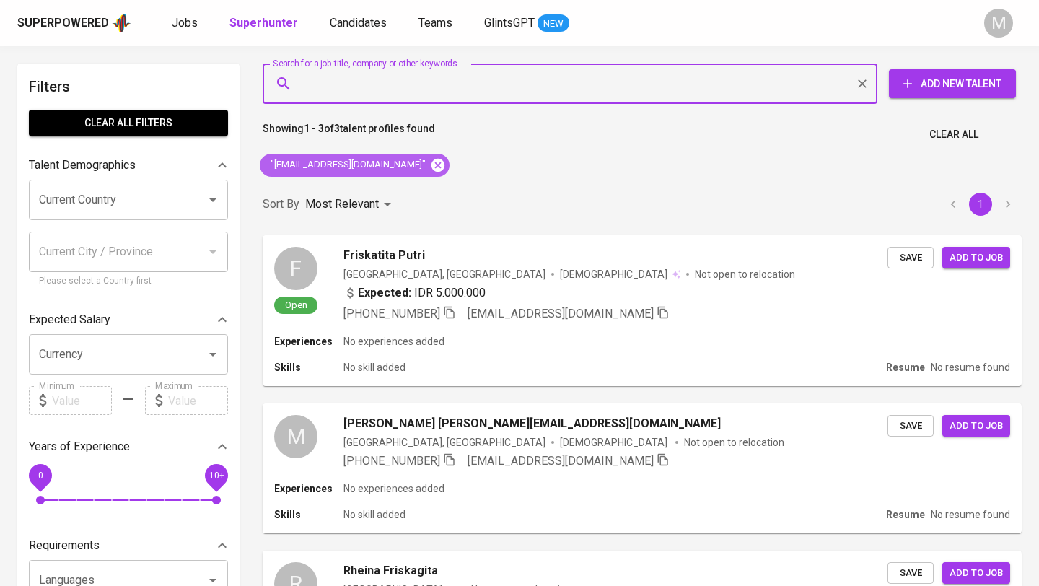
click at [431, 164] on icon at bounding box center [437, 164] width 13 height 13
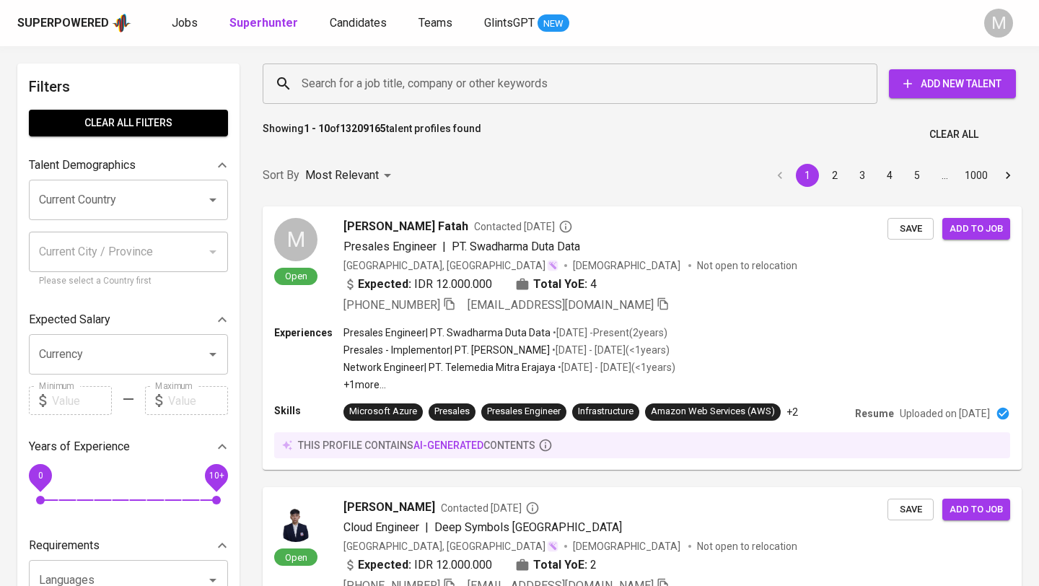
click at [90, 19] on div "Superpowered" at bounding box center [63, 23] width 92 height 17
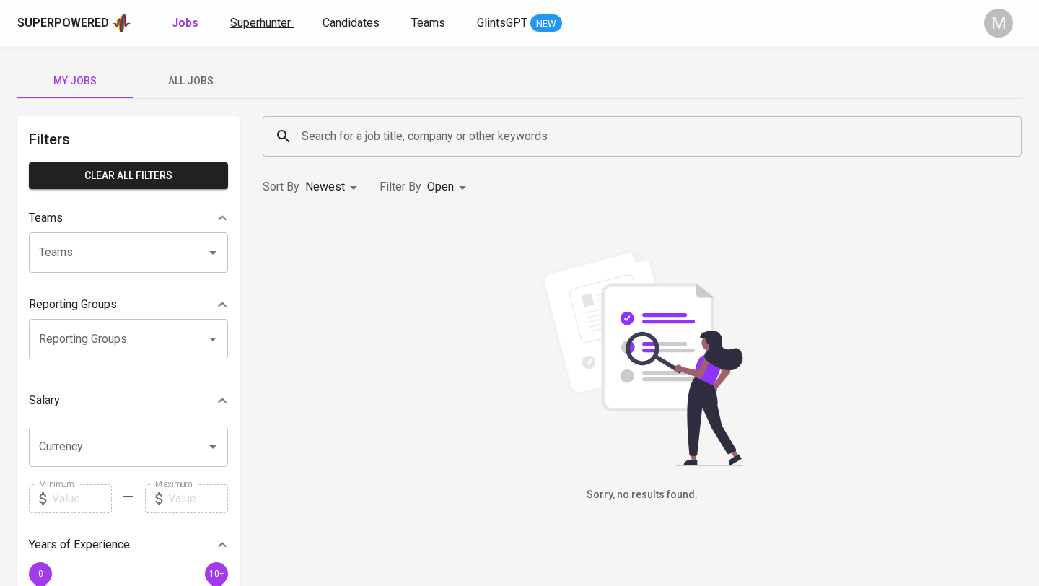
click at [268, 23] on span "Superhunter" at bounding box center [260, 23] width 61 height 14
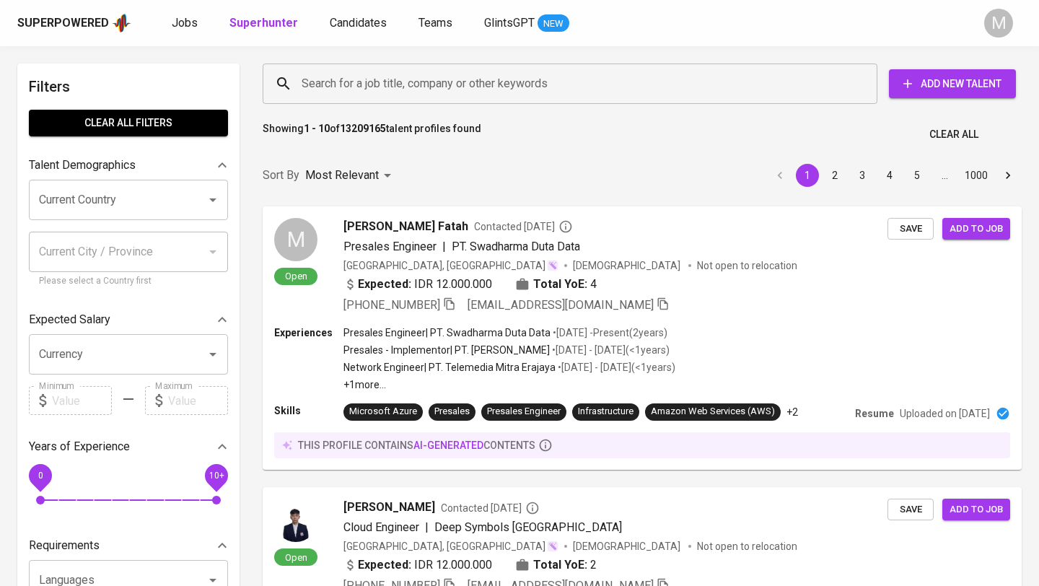
click at [382, 83] on input "Search for a job title, company or other keywords" at bounding box center [573, 83] width 551 height 27
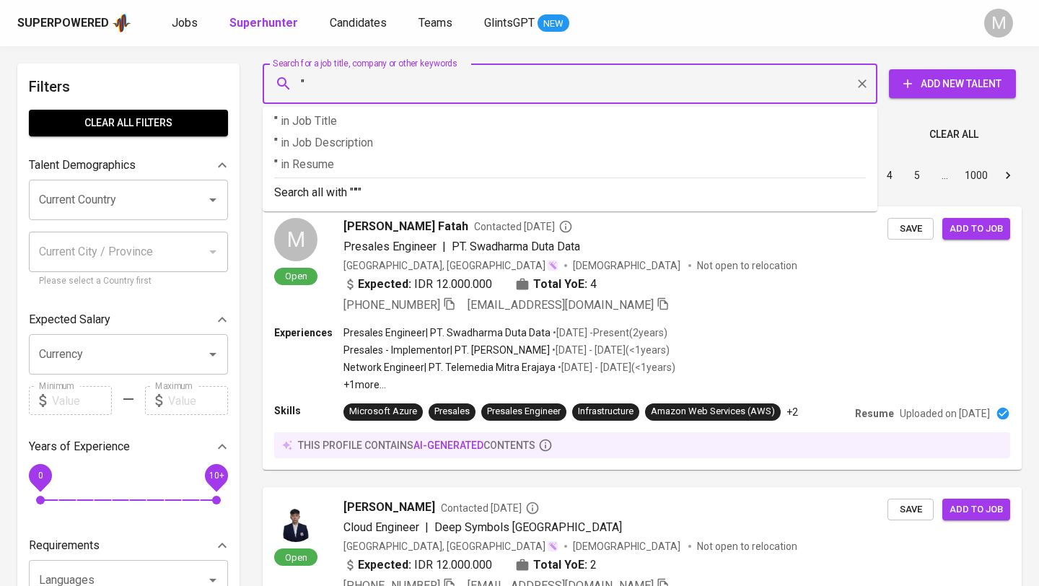
paste input "friskacitra@rocketmail.com"
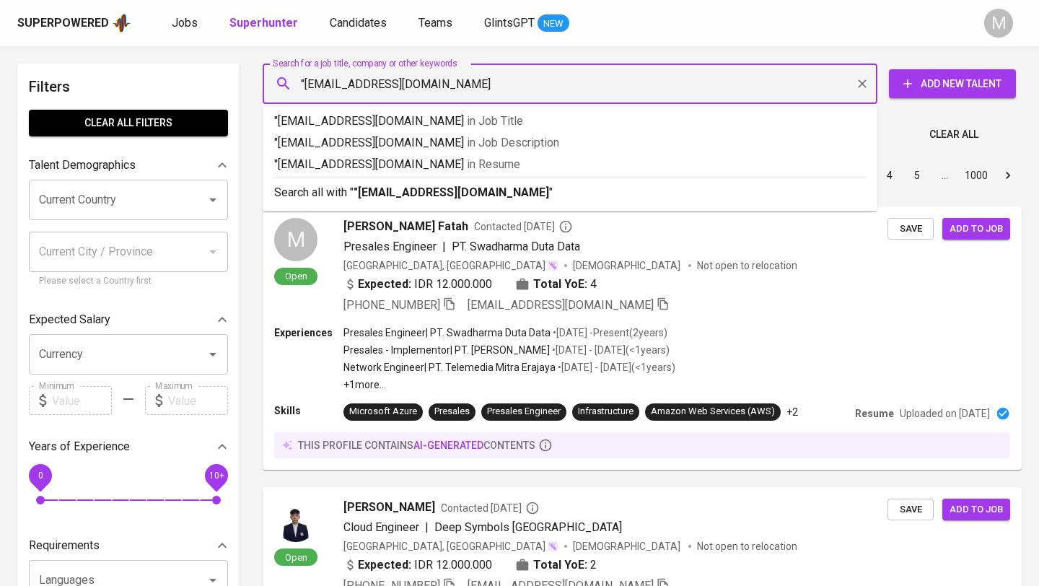
type input ""friskacitra@rocketmail.com""
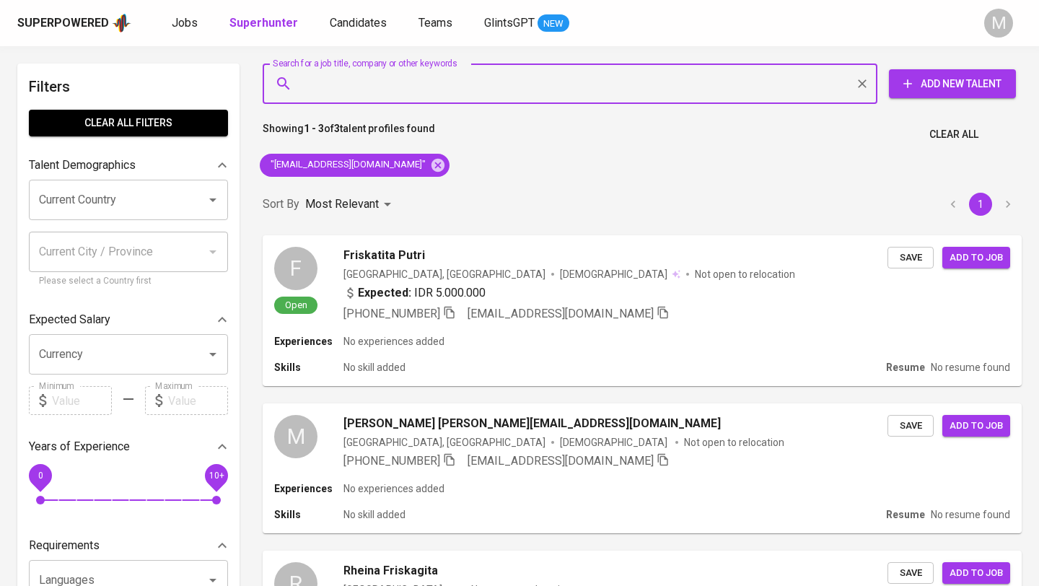
click at [53, 12] on div "Superpowered" at bounding box center [74, 23] width 114 height 22
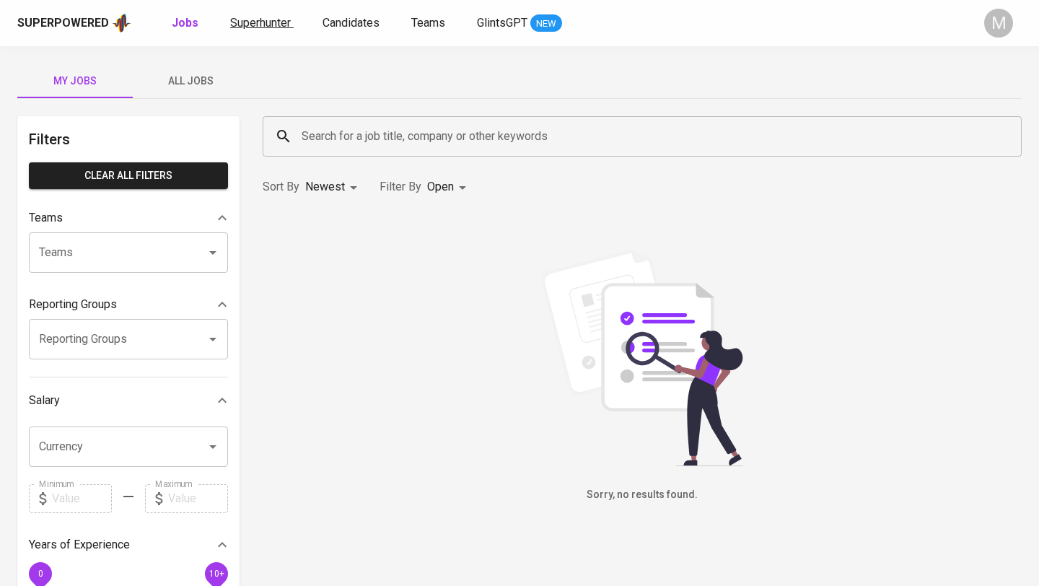
click at [255, 20] on span "Superhunter" at bounding box center [260, 23] width 61 height 14
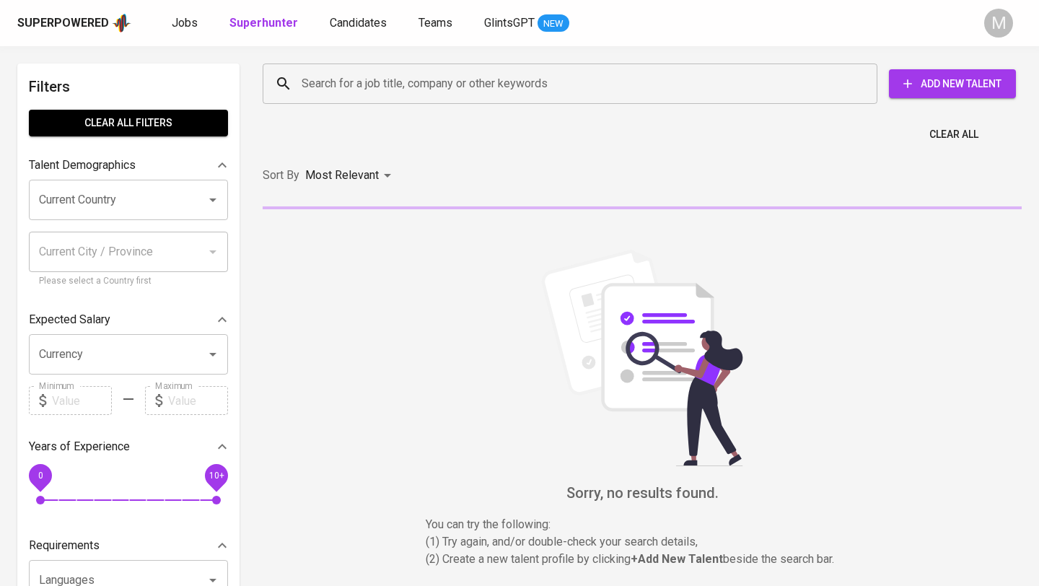
click at [424, 85] on input "Search for a job title, company or other keywords" at bounding box center [573, 83] width 551 height 27
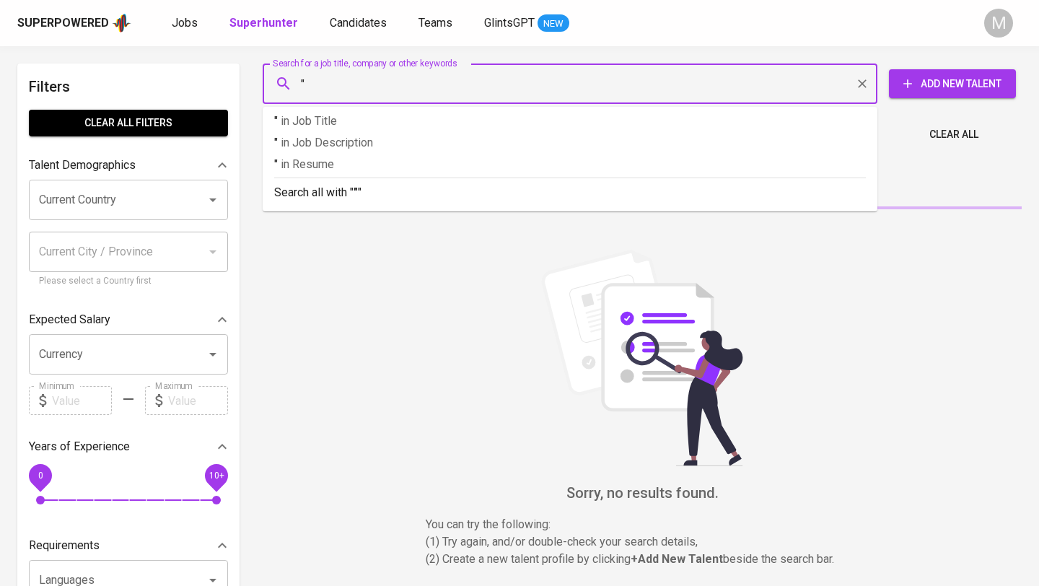
paste input "aganzholic@gmail.com"
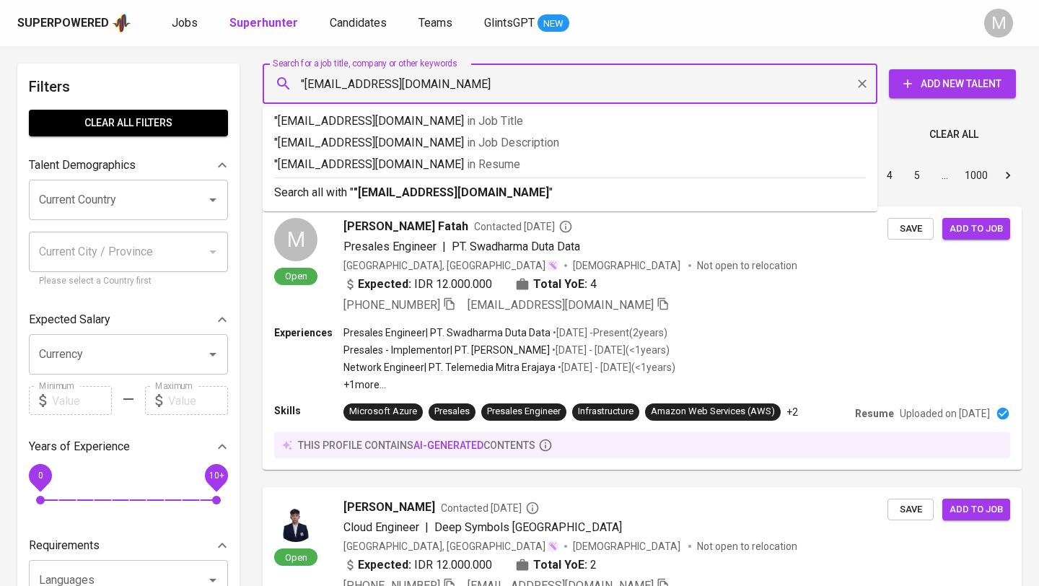
type input ""aganzholic@gmail.com""
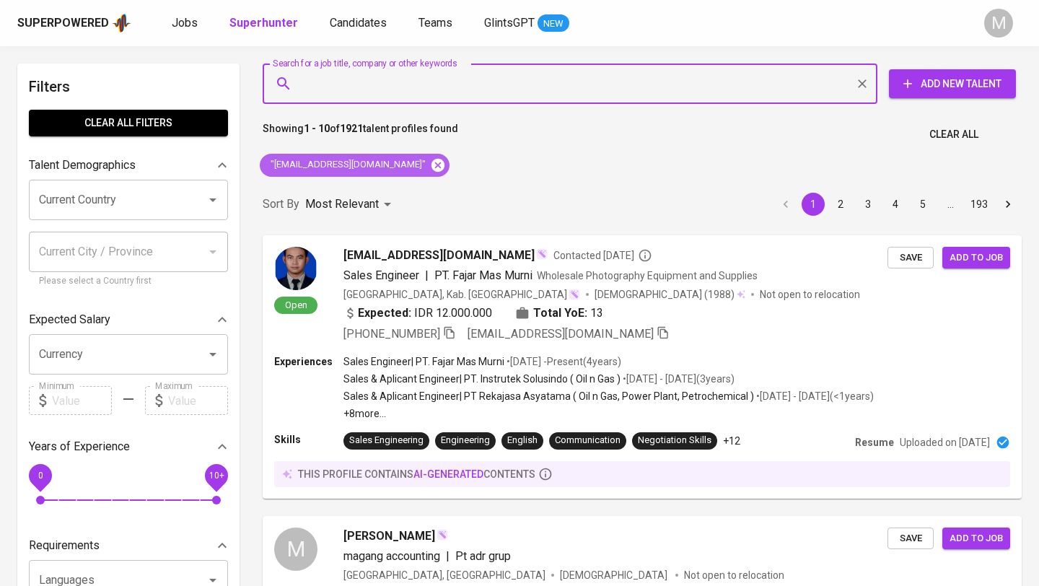
click at [431, 170] on icon at bounding box center [437, 164] width 13 height 13
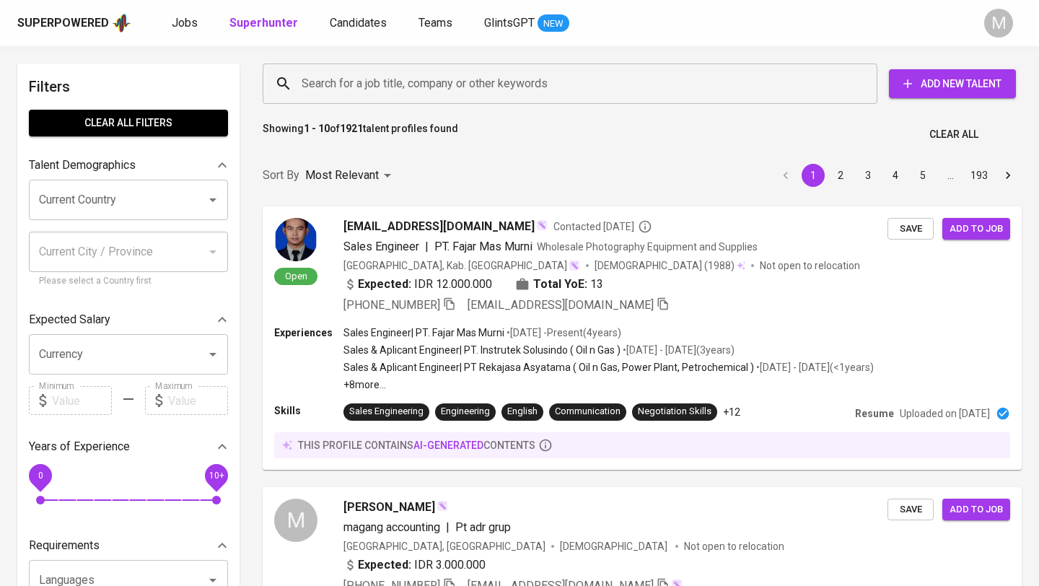
click at [61, 22] on div "Superpowered" at bounding box center [63, 23] width 92 height 17
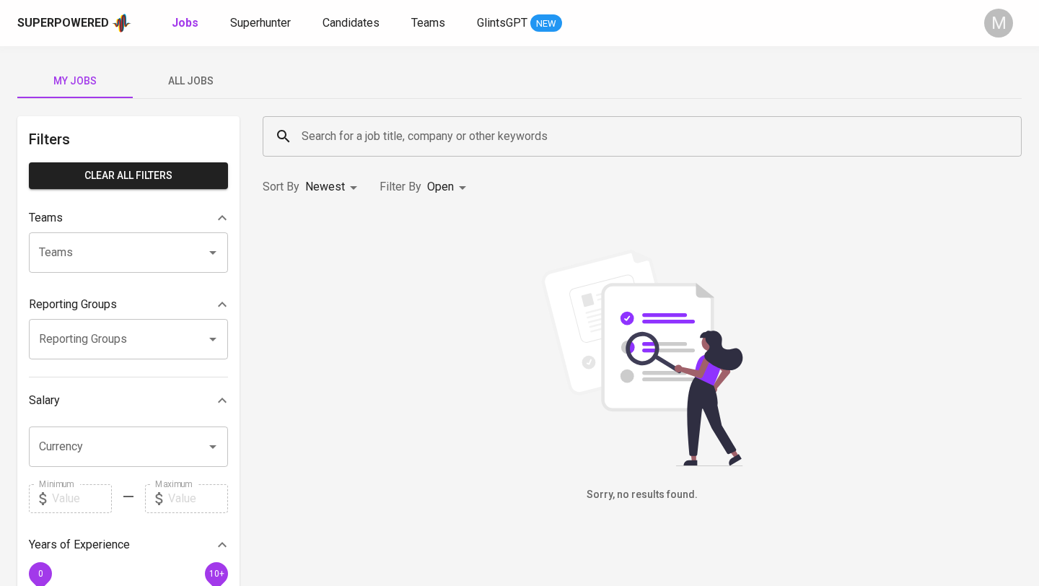
click at [88, 20] on div "Superpowered" at bounding box center [63, 23] width 92 height 17
click at [249, 30] on link "Superhunter" at bounding box center [261, 23] width 63 height 18
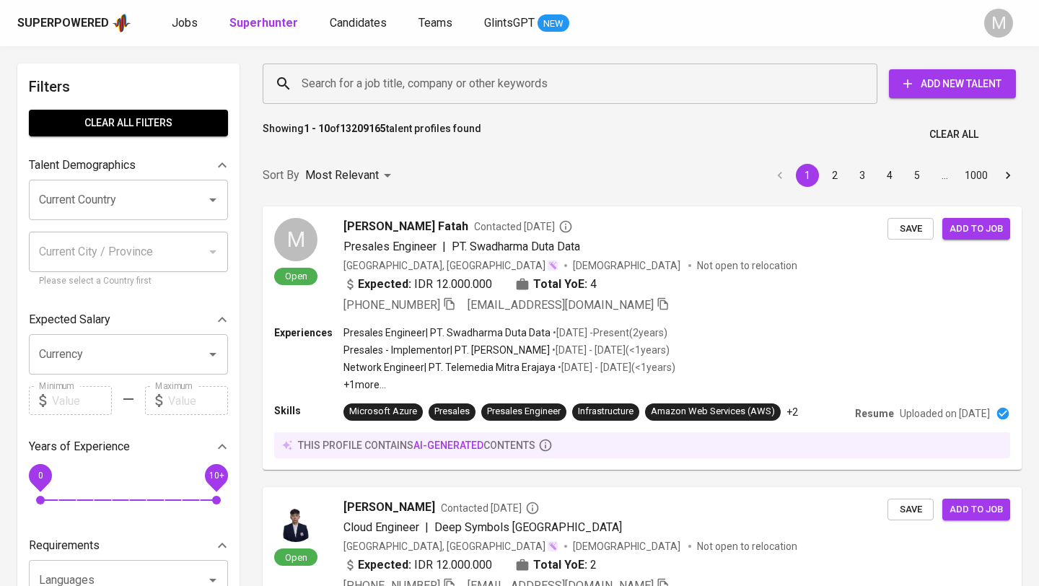
click at [391, 92] on input "Search for a job title, company or other keywords" at bounding box center [573, 83] width 551 height 27
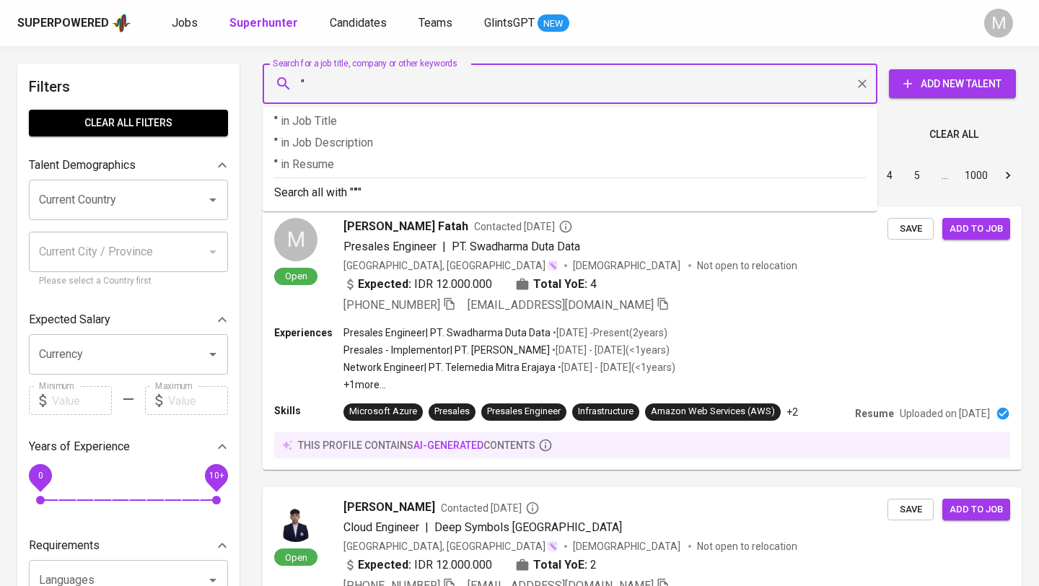
paste input "aganzholic@gmail.com"
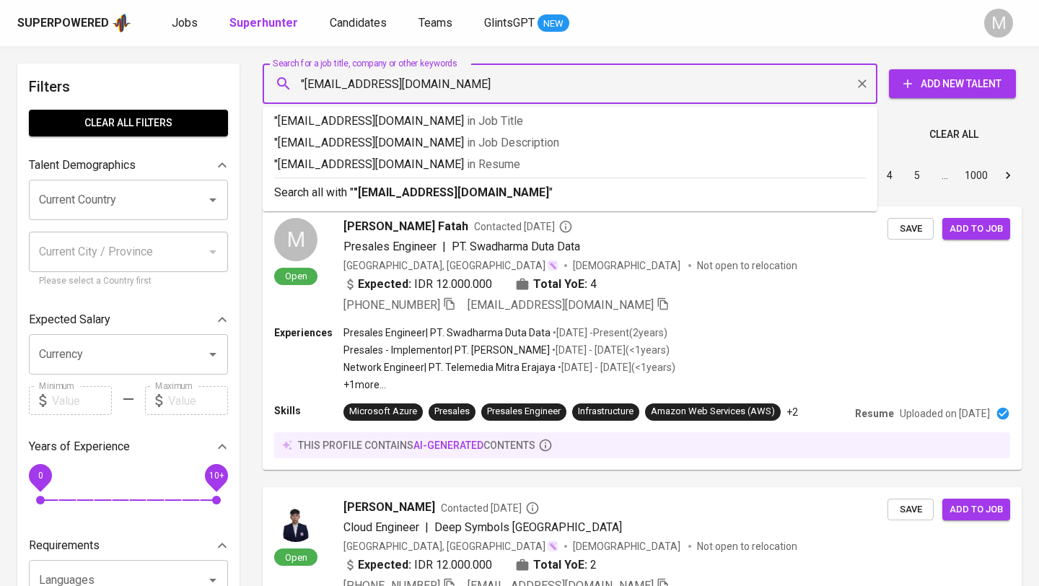
type input ""aganzholic@gmail.com""
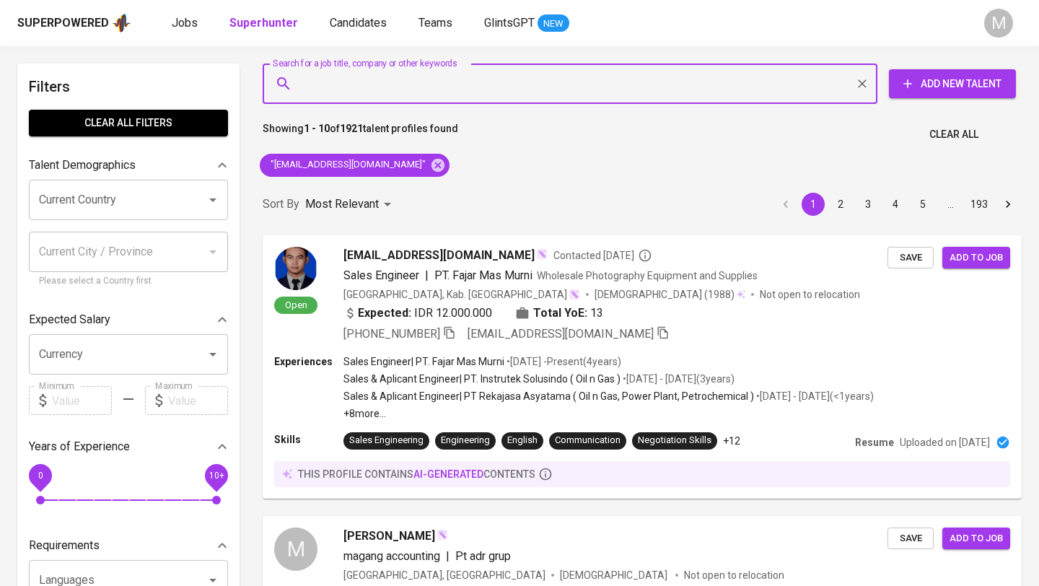
click at [84, 12] on div "Superpowered Jobs Superhunter Candidates Teams GlintsGPT NEW M" at bounding box center [519, 23] width 1039 height 46
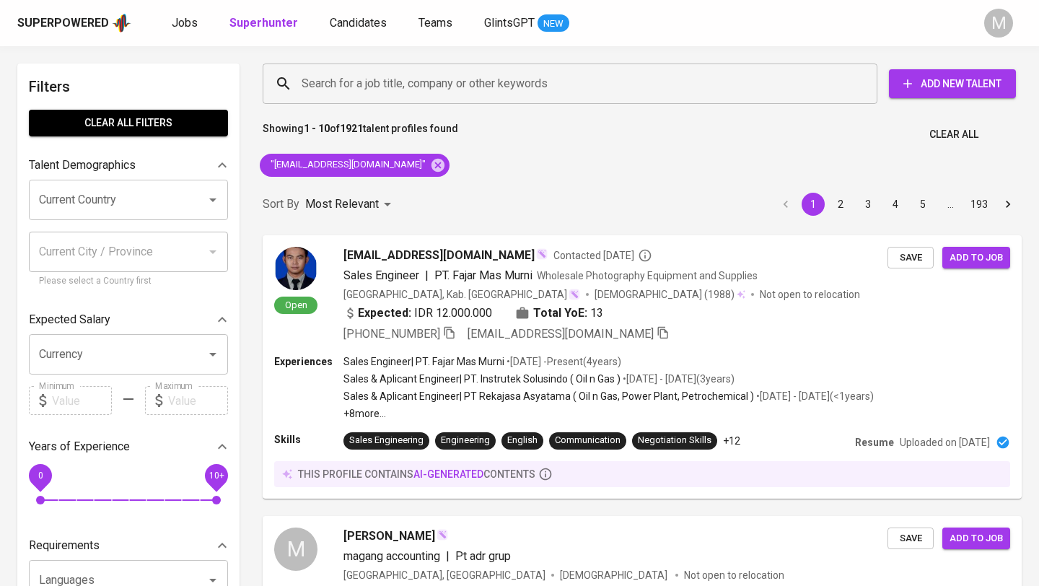
click at [81, 31] on div "Superpowered" at bounding box center [74, 23] width 114 height 22
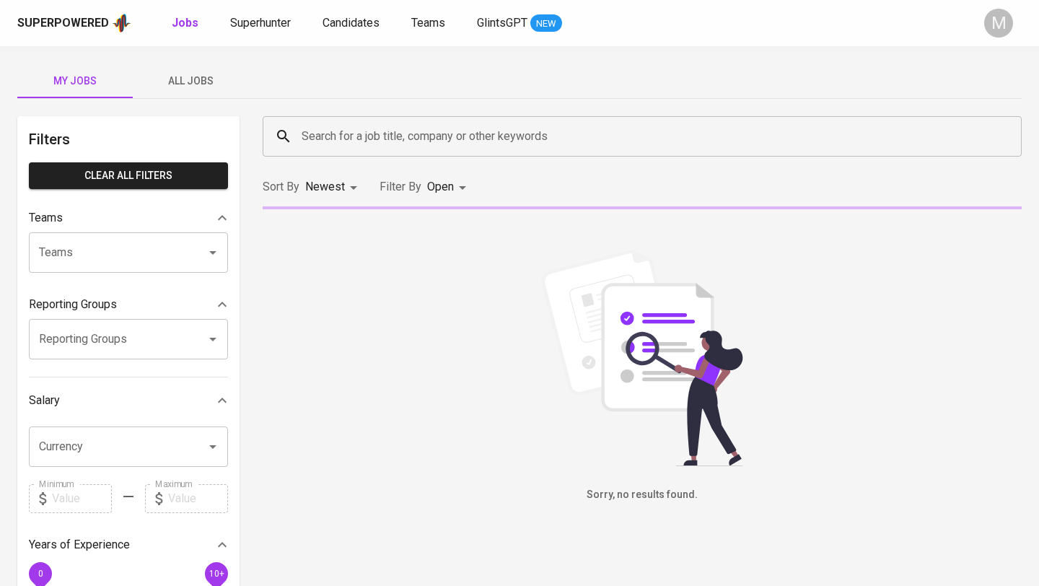
click at [66, 17] on div "Superpowered" at bounding box center [63, 23] width 92 height 17
click at [247, 25] on span "Superhunter" at bounding box center [260, 23] width 61 height 14
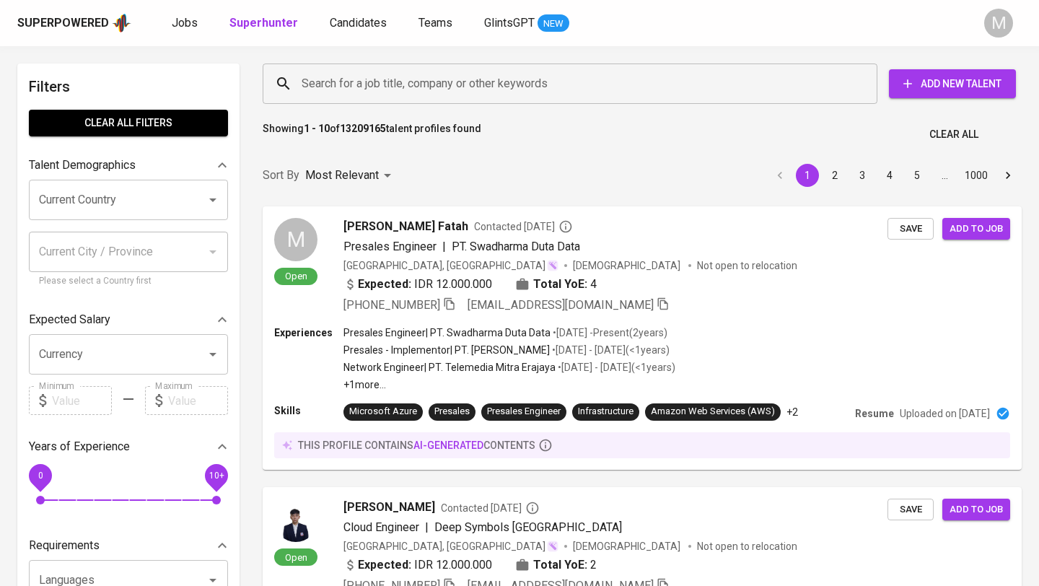
click at [353, 88] on input "Search for a job title, company or other keywords" at bounding box center [573, 83] width 551 height 27
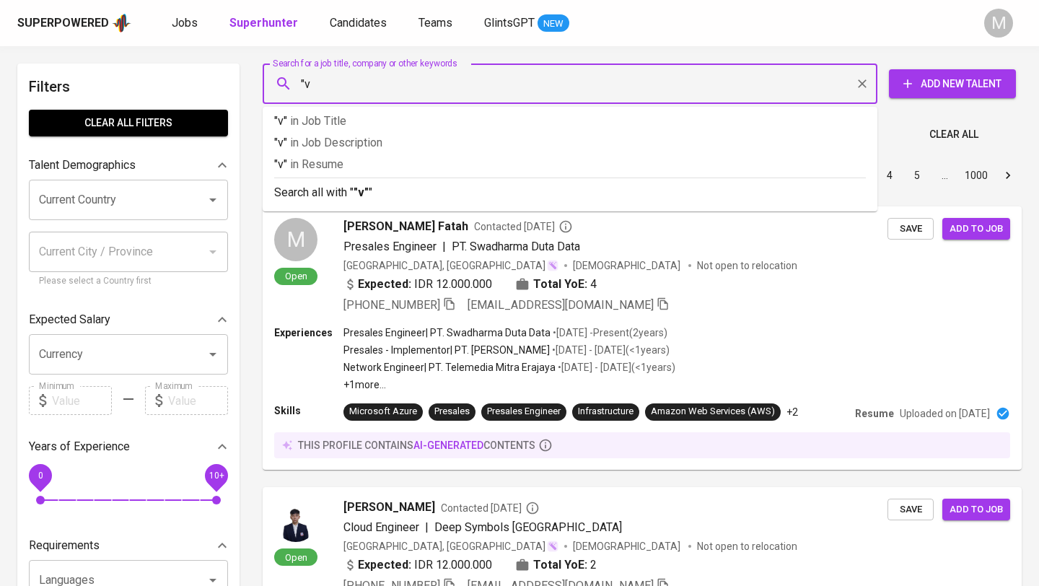
type input """
paste input "[EMAIL_ADDRESS][DOMAIN_NAME]"
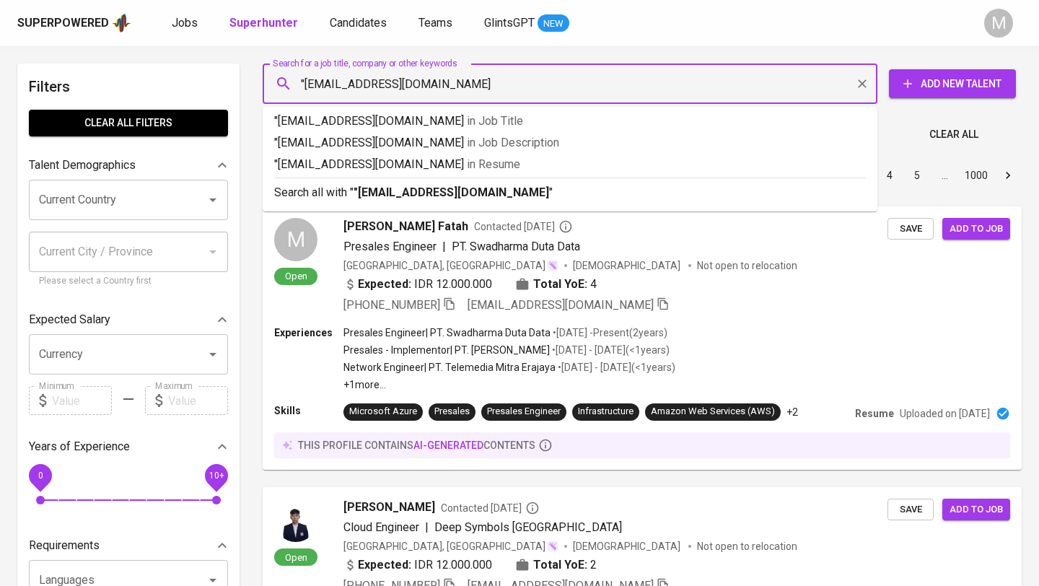
type input ""[EMAIL_ADDRESS][DOMAIN_NAME]""
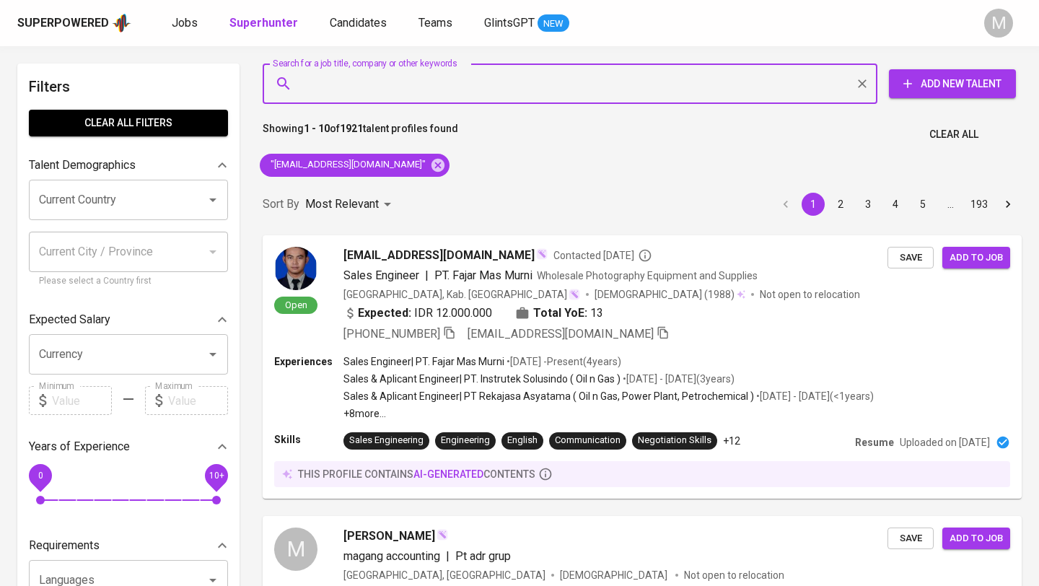
click at [46, 19] on div "Superpowered" at bounding box center [63, 23] width 92 height 17
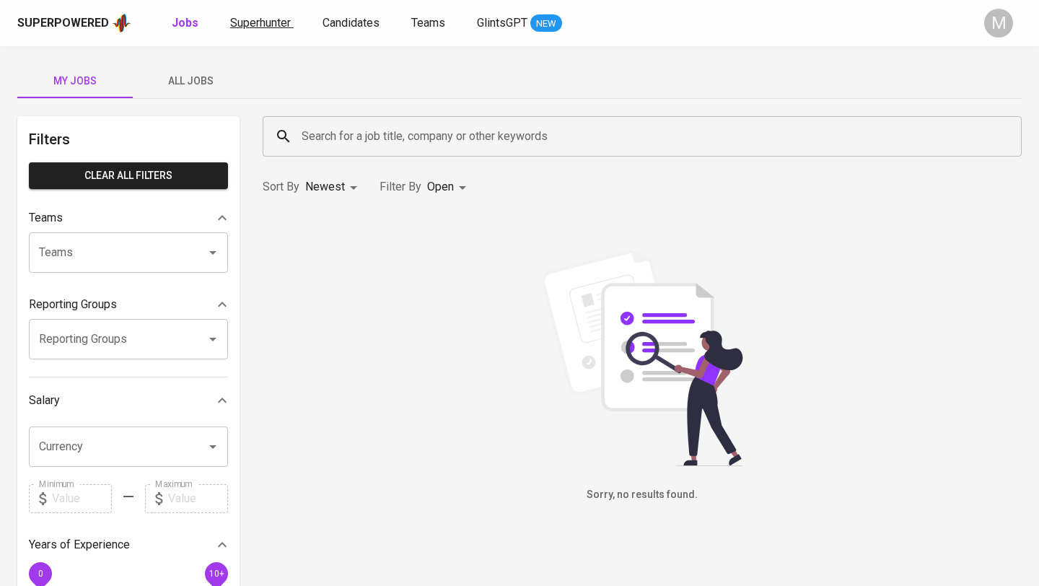
click at [266, 23] on span "Superhunter" at bounding box center [260, 23] width 61 height 14
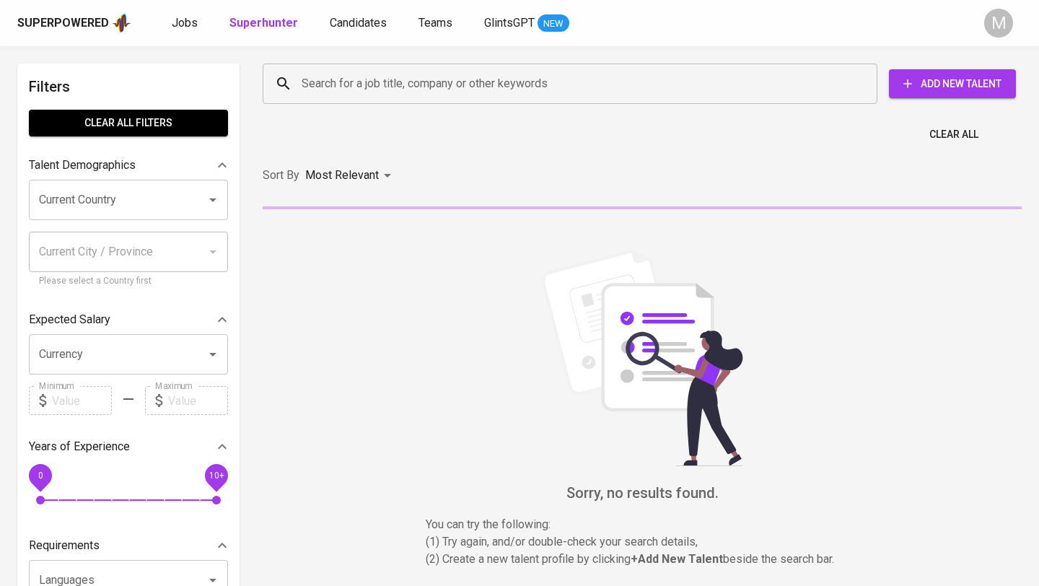
click at [371, 82] on input "Search for a job title, company or other keywords" at bounding box center [573, 83] width 551 height 27
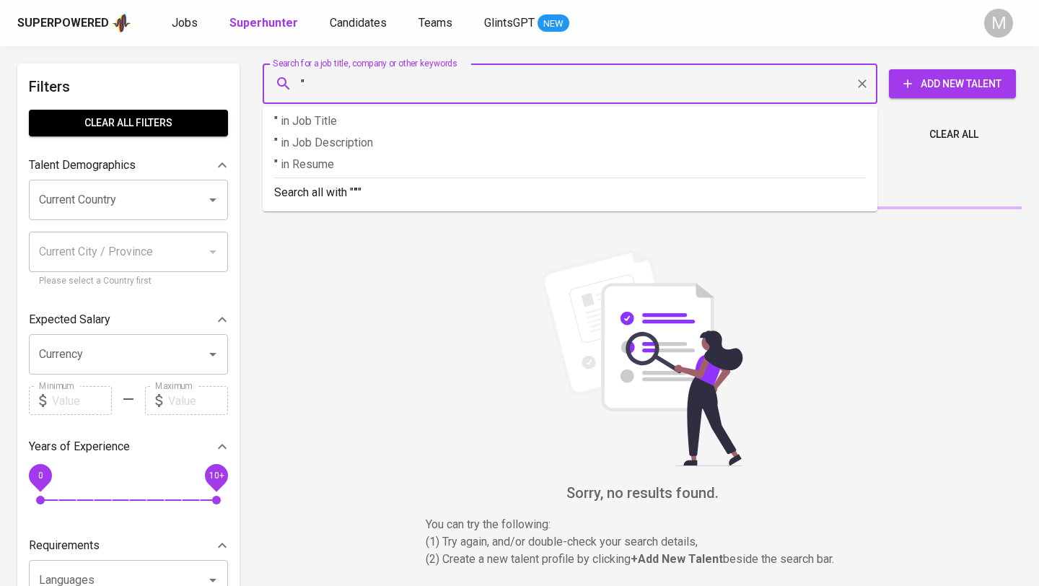
paste input "Natasya Delia"
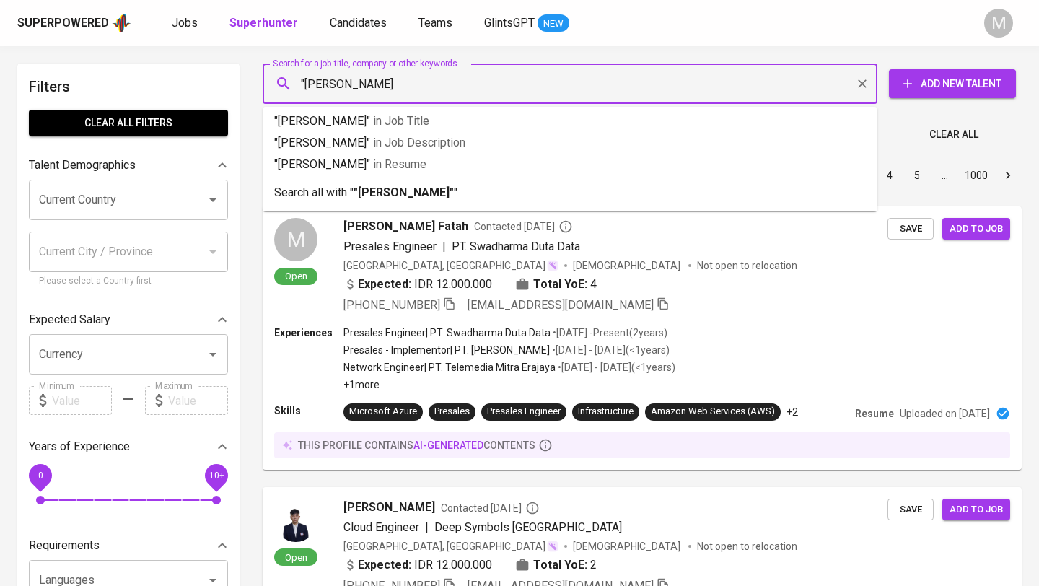
type input ""Natasya Delia""
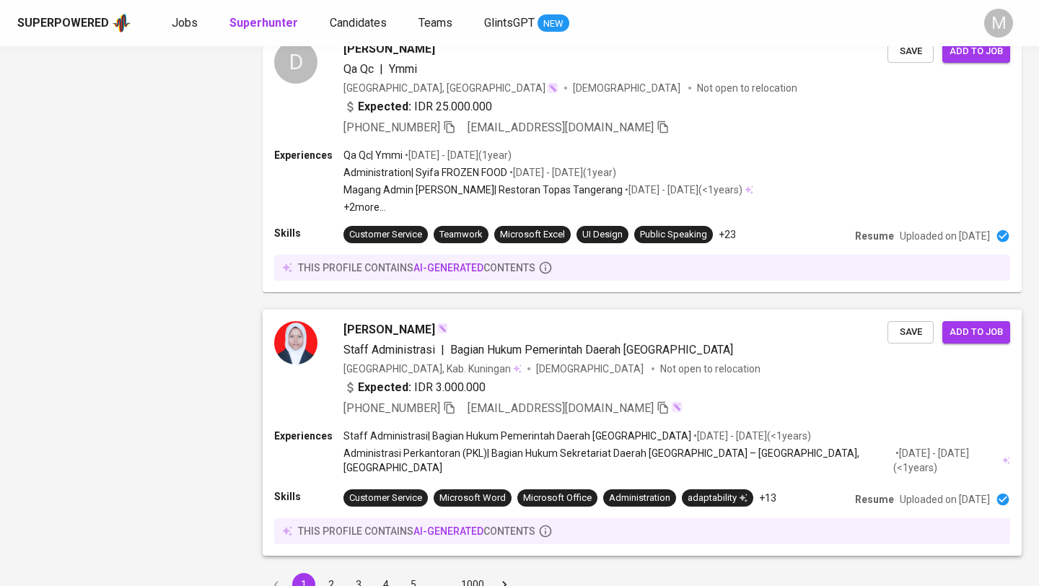
scroll to position [2113, 0]
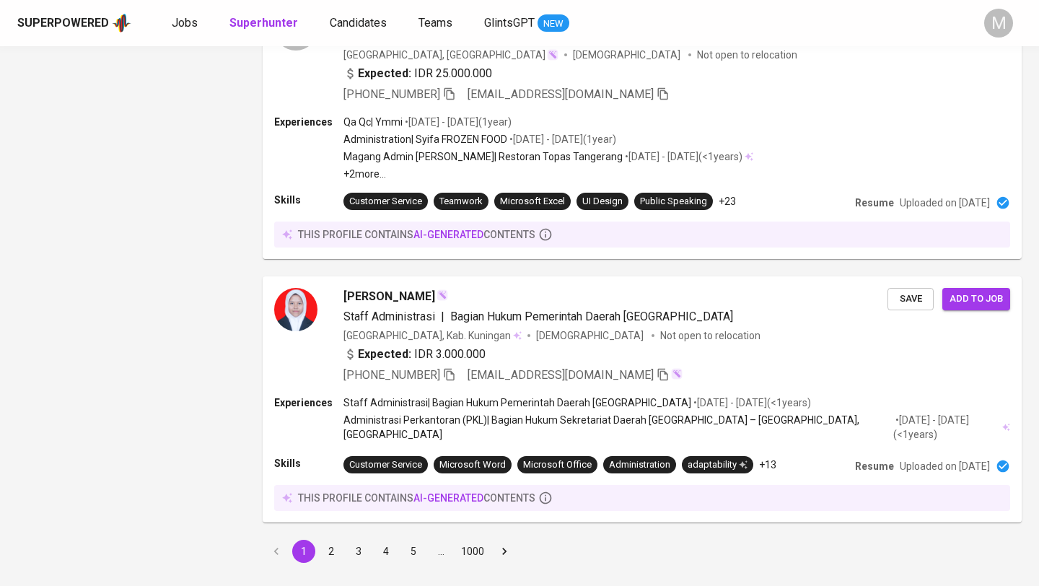
click at [325, 539] on button "2" at bounding box center [330, 550] width 23 height 23
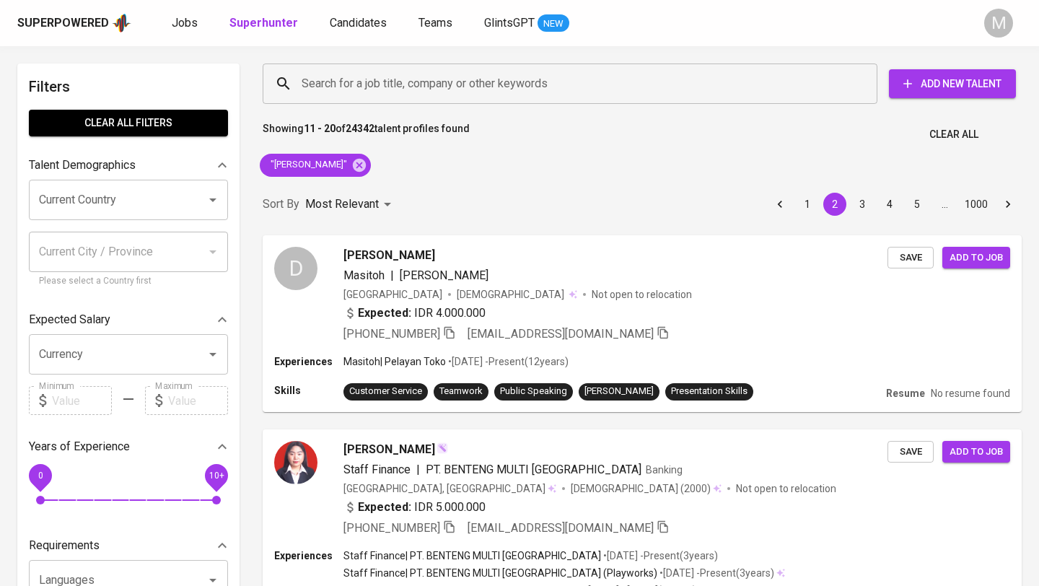
click at [69, 9] on div "Superpowered Jobs Superhunter Candidates Teams GlintsGPT NEW M" at bounding box center [519, 23] width 1039 height 46
click at [70, 22] on div "Superpowered" at bounding box center [63, 23] width 92 height 17
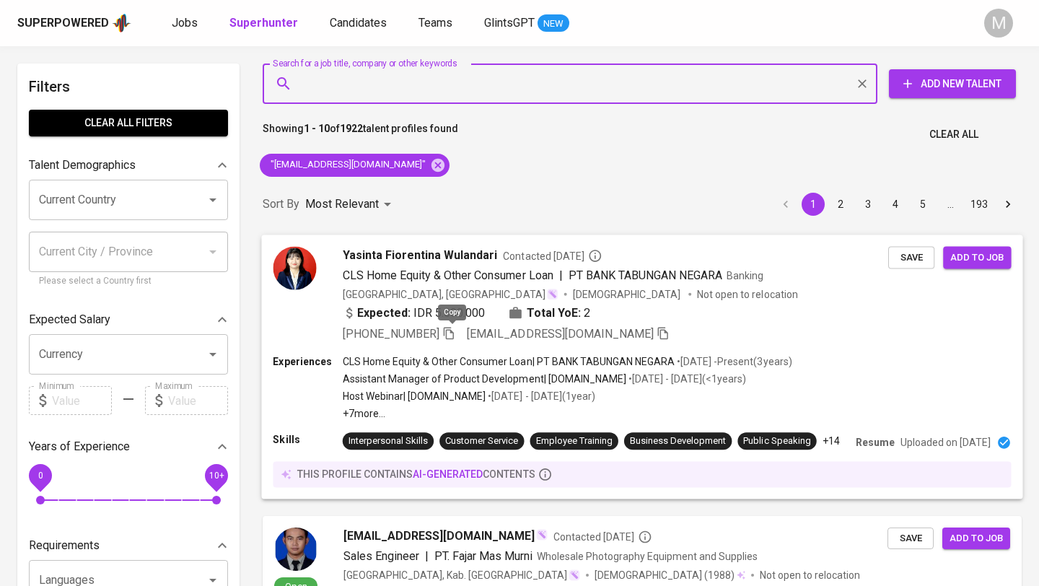
click at [454, 331] on icon "button" at bounding box center [449, 333] width 10 height 12
